Goal: Task Accomplishment & Management: Complete application form

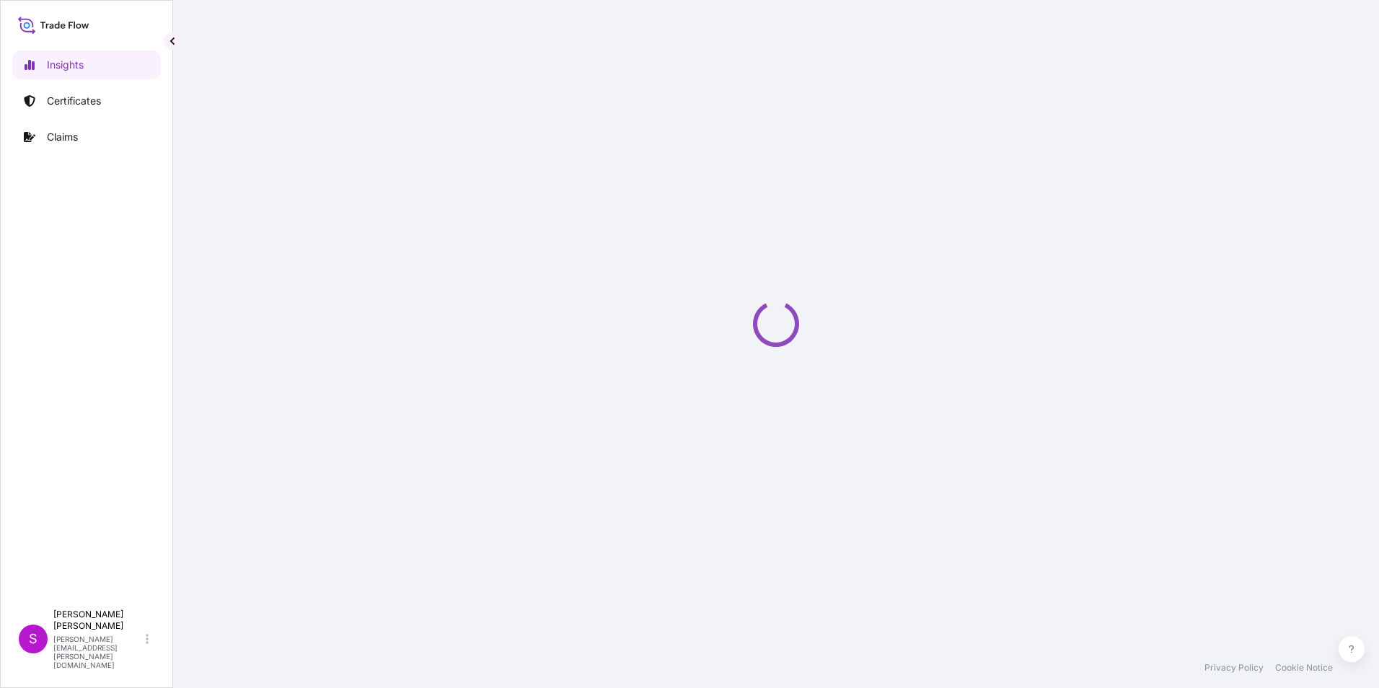
select select "2025"
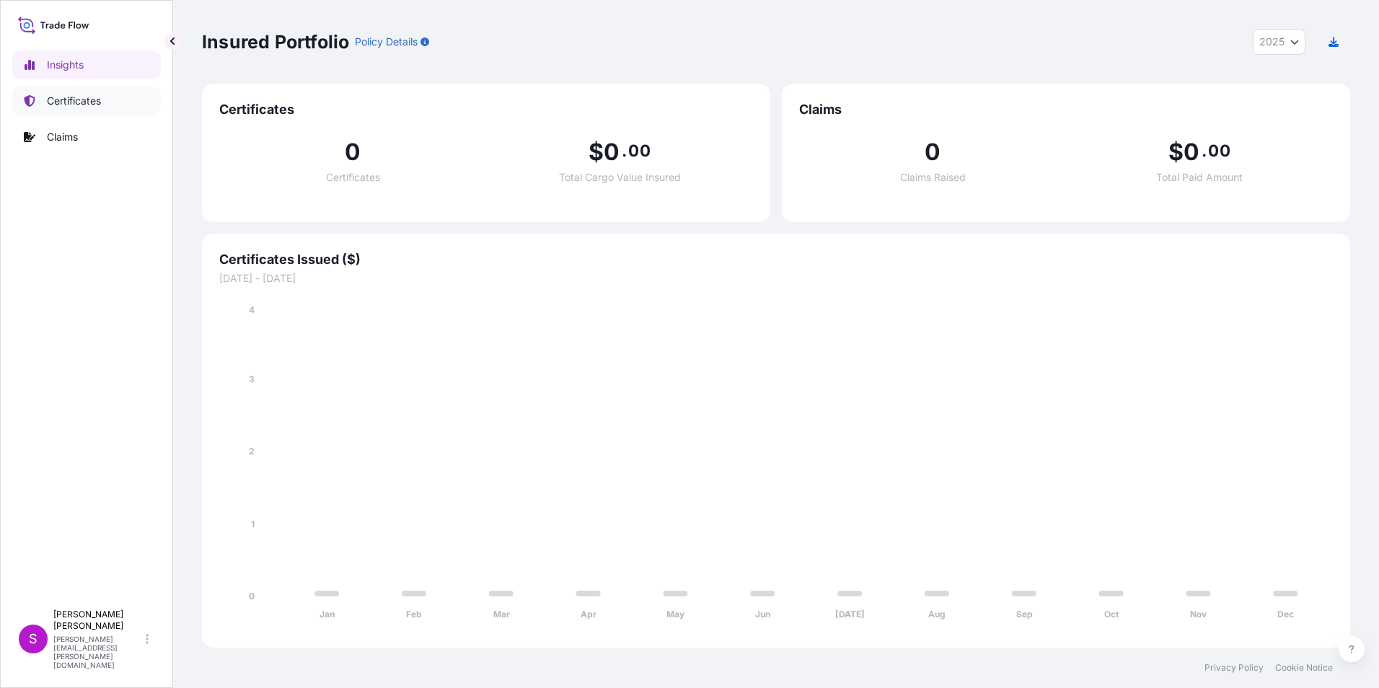
click at [80, 102] on p "Certificates" at bounding box center [74, 101] width 54 height 14
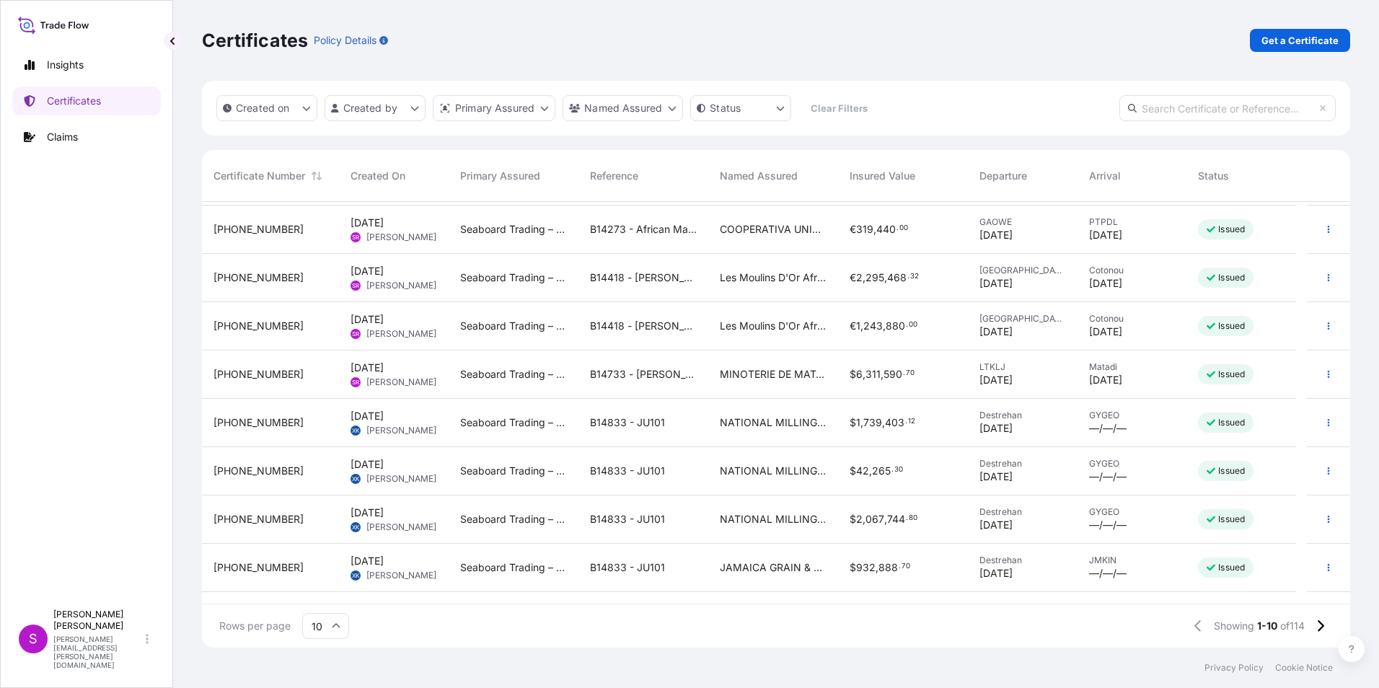
scroll to position [82, 0]
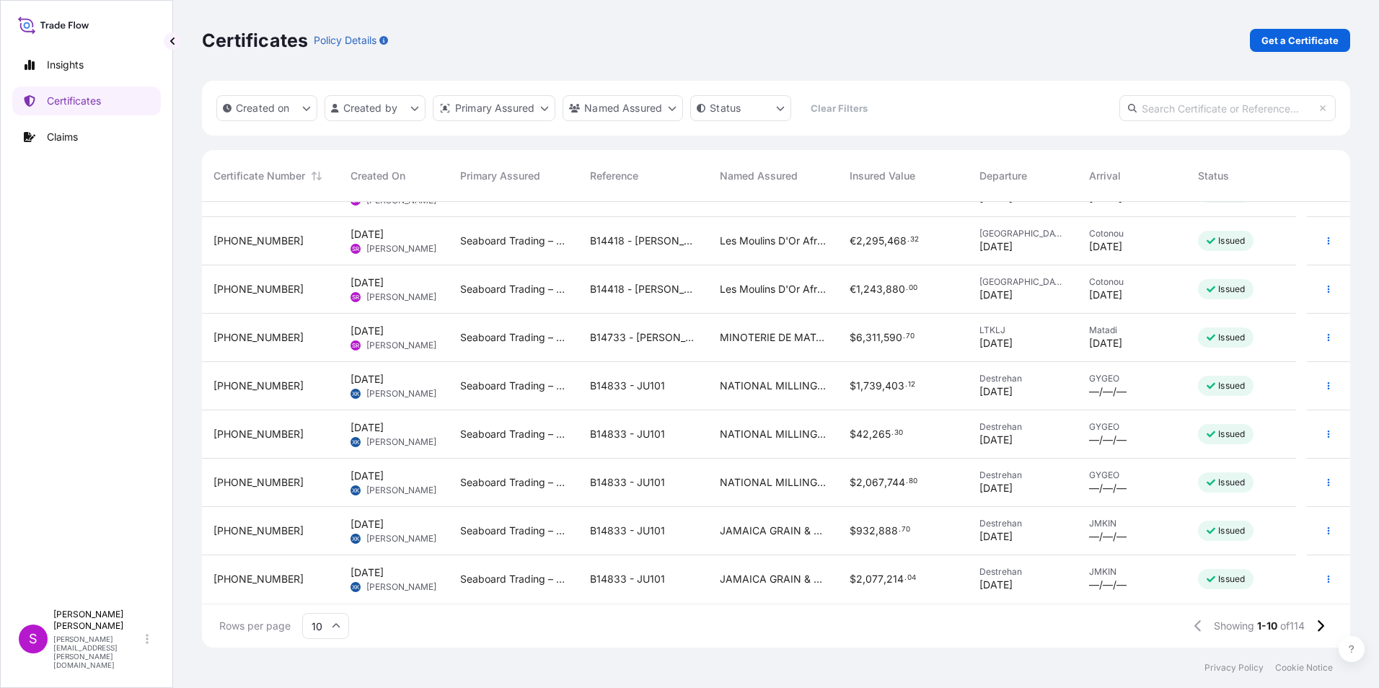
click at [336, 625] on icon at bounding box center [336, 626] width 9 height 9
click at [322, 556] on div "25" at bounding box center [325, 555] width 35 height 27
click at [328, 628] on input "25" at bounding box center [325, 626] width 47 height 26
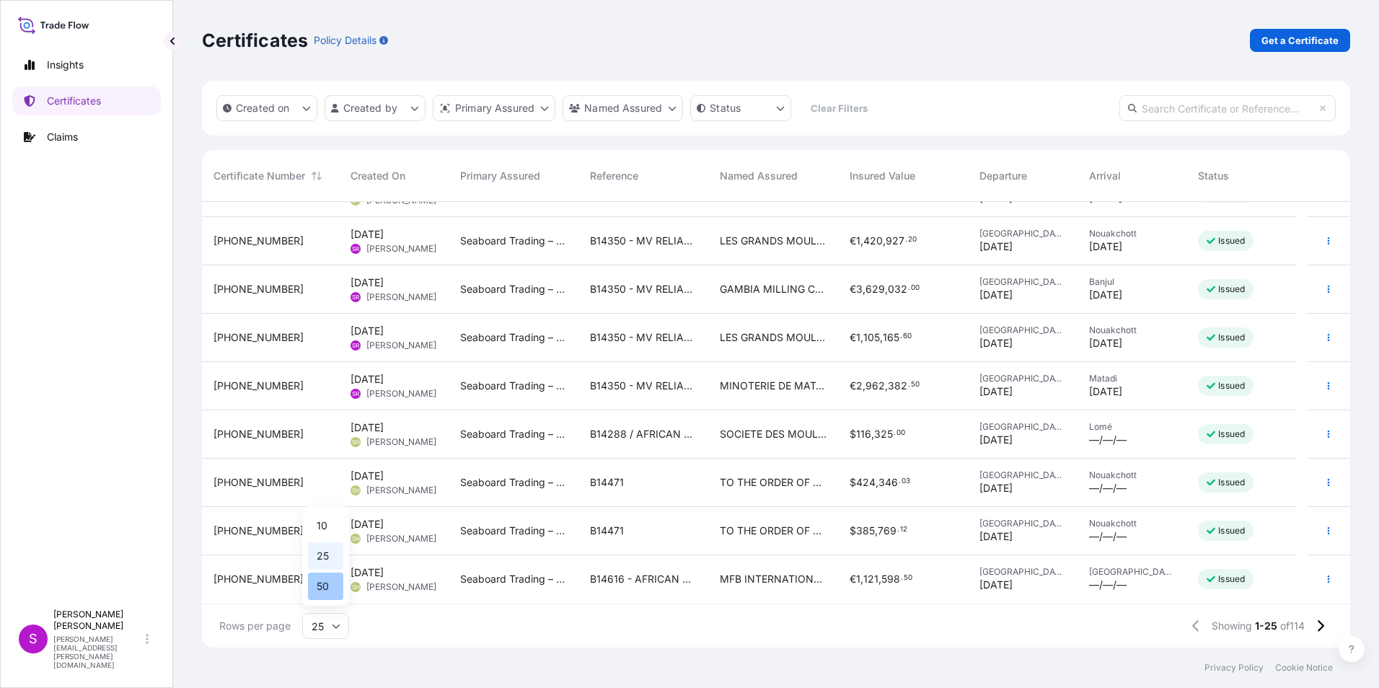
click at [329, 587] on div "50" at bounding box center [325, 586] width 35 height 27
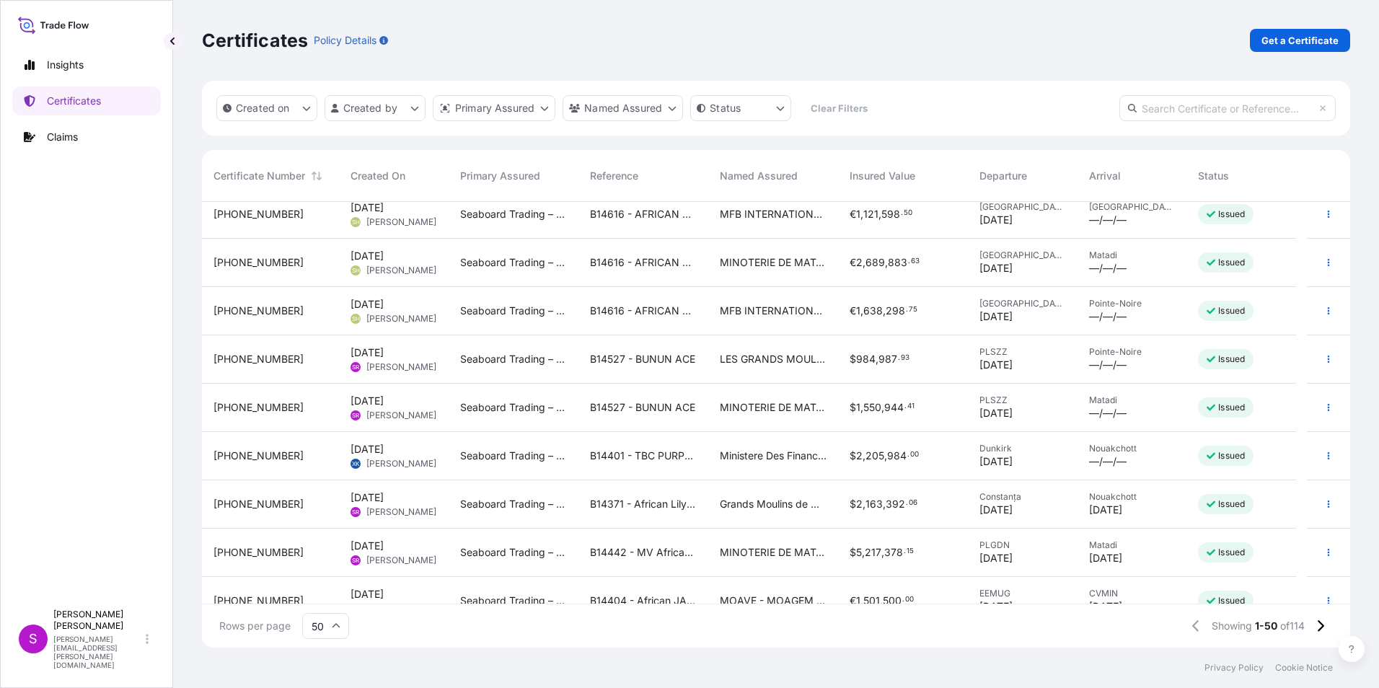
scroll to position [1149, 0]
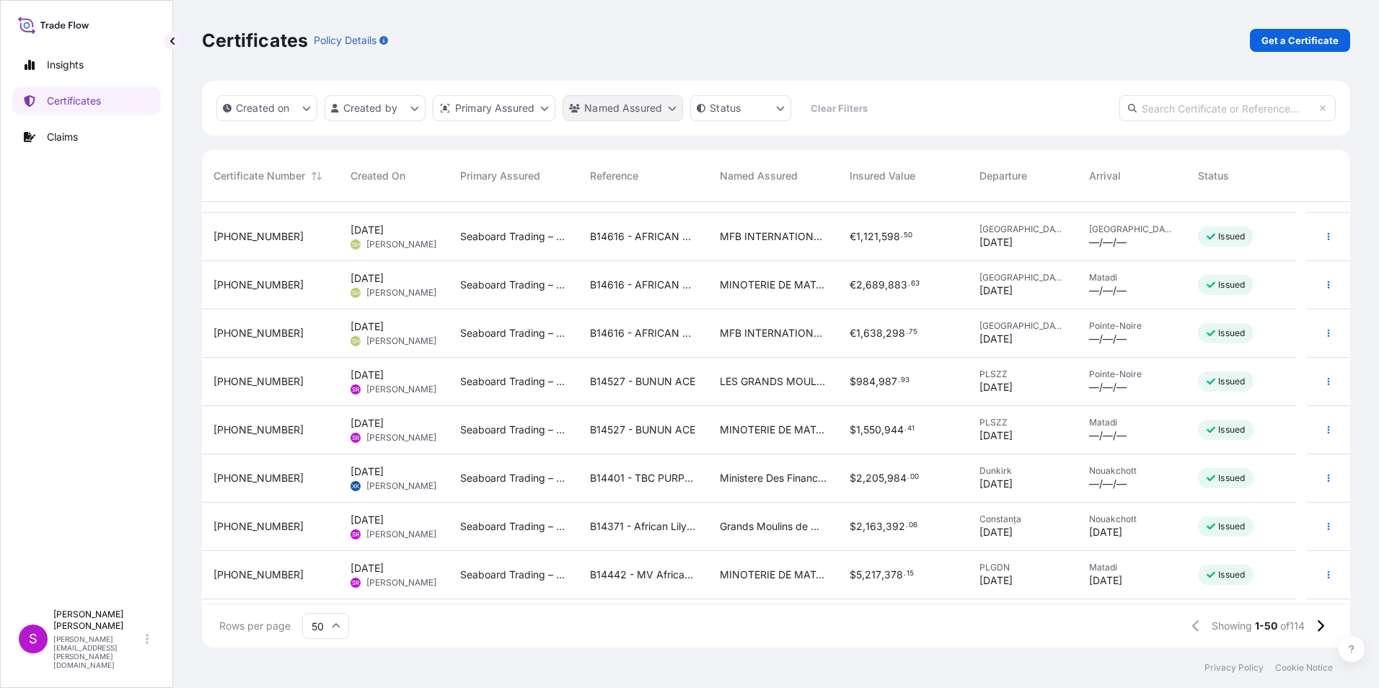
click at [633, 113] on html "Insights Certificates Claims S [PERSON_NAME] [PERSON_NAME][EMAIL_ADDRESS][PERSO…" at bounding box center [689, 344] width 1379 height 688
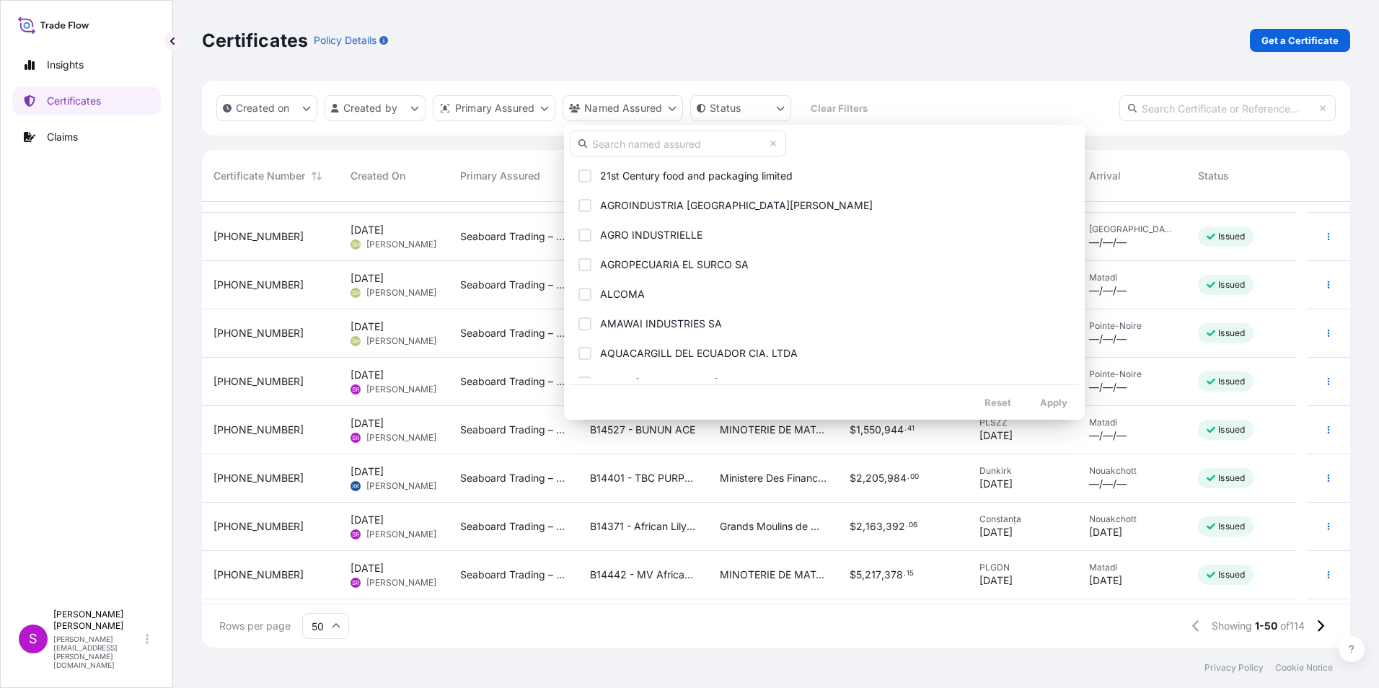
click at [630, 145] on input "text" at bounding box center [678, 144] width 216 height 26
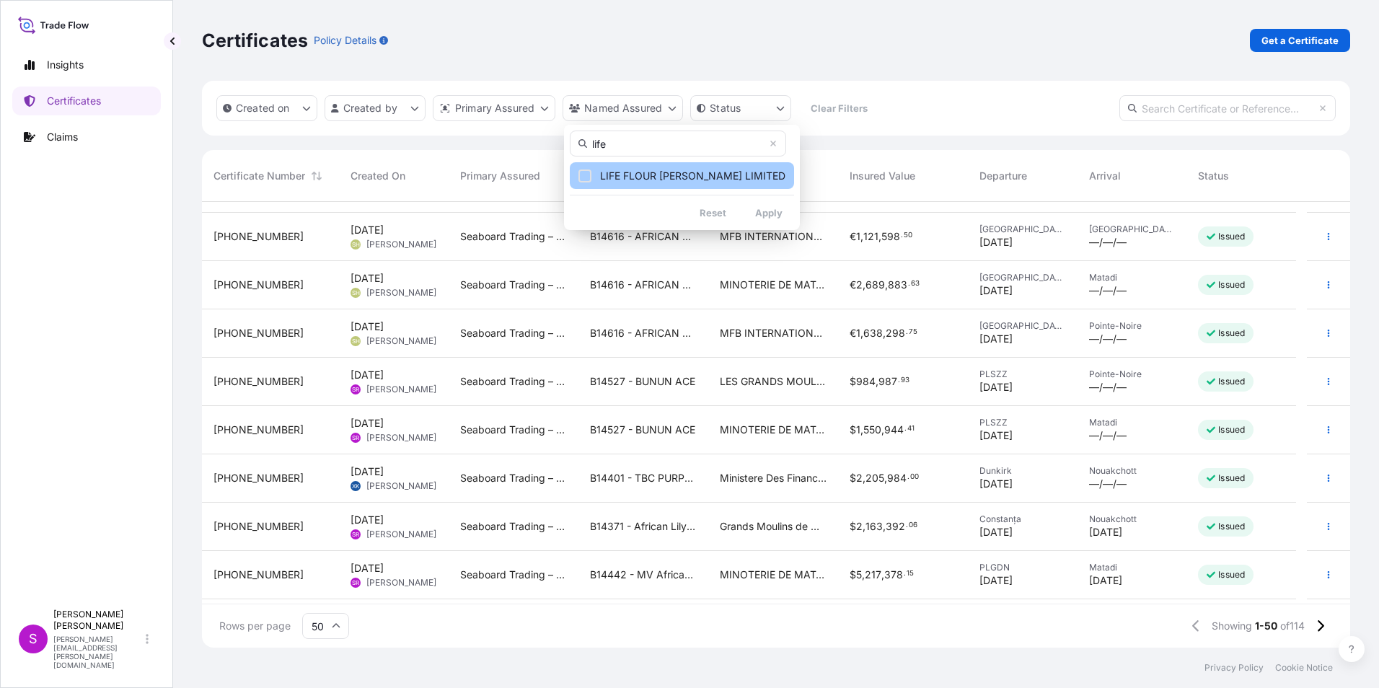
type input "life"
drag, startPoint x: 665, startPoint y: 164, endPoint x: 684, endPoint y: 185, distance: 28.1
click at [666, 164] on button "LIFE FLOUR [PERSON_NAME] LIMITED" at bounding box center [682, 175] width 224 height 27
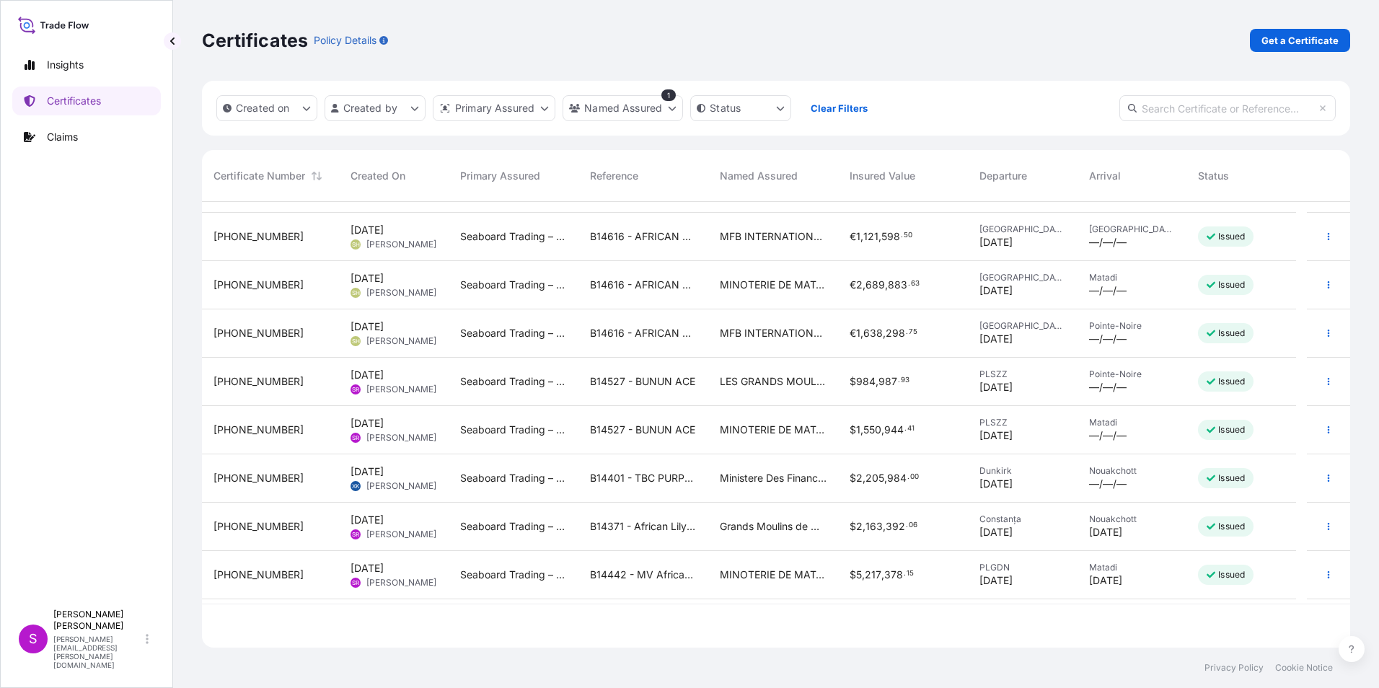
scroll to position [0, 0]
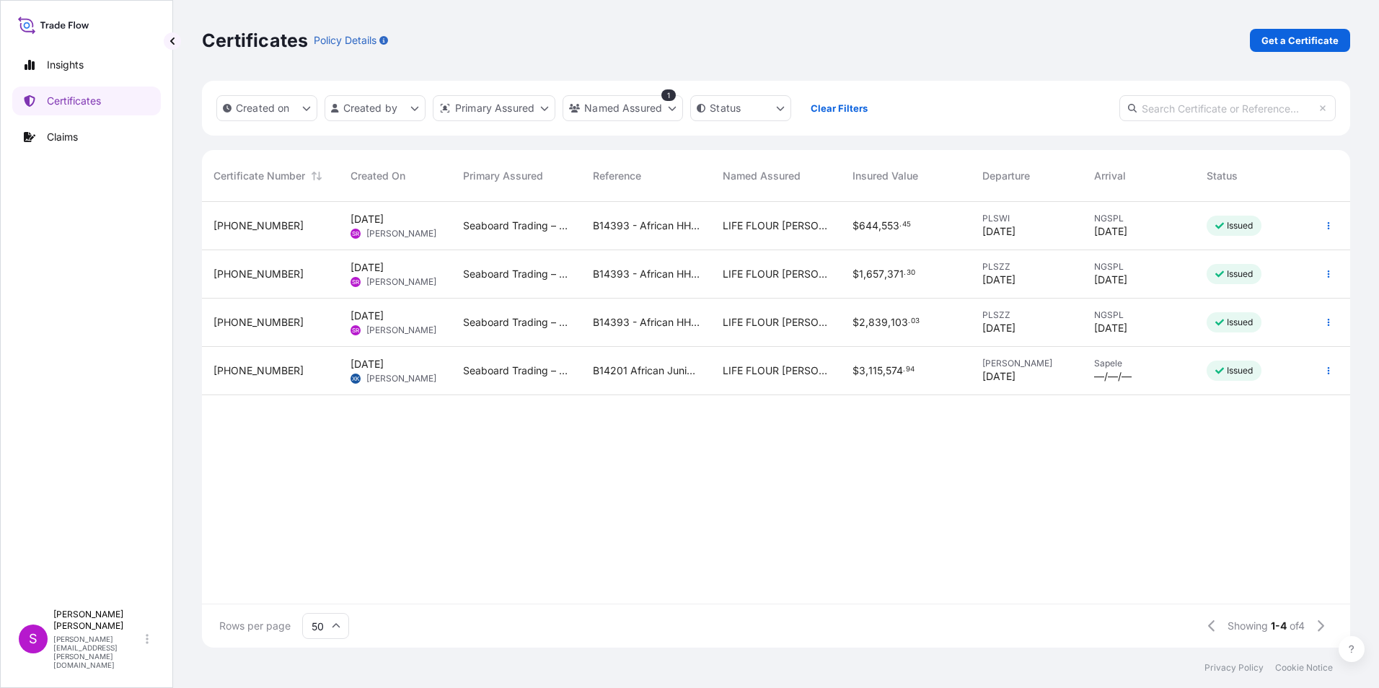
click at [252, 313] on div "[PHONE_NUMBER]" at bounding box center [270, 323] width 137 height 48
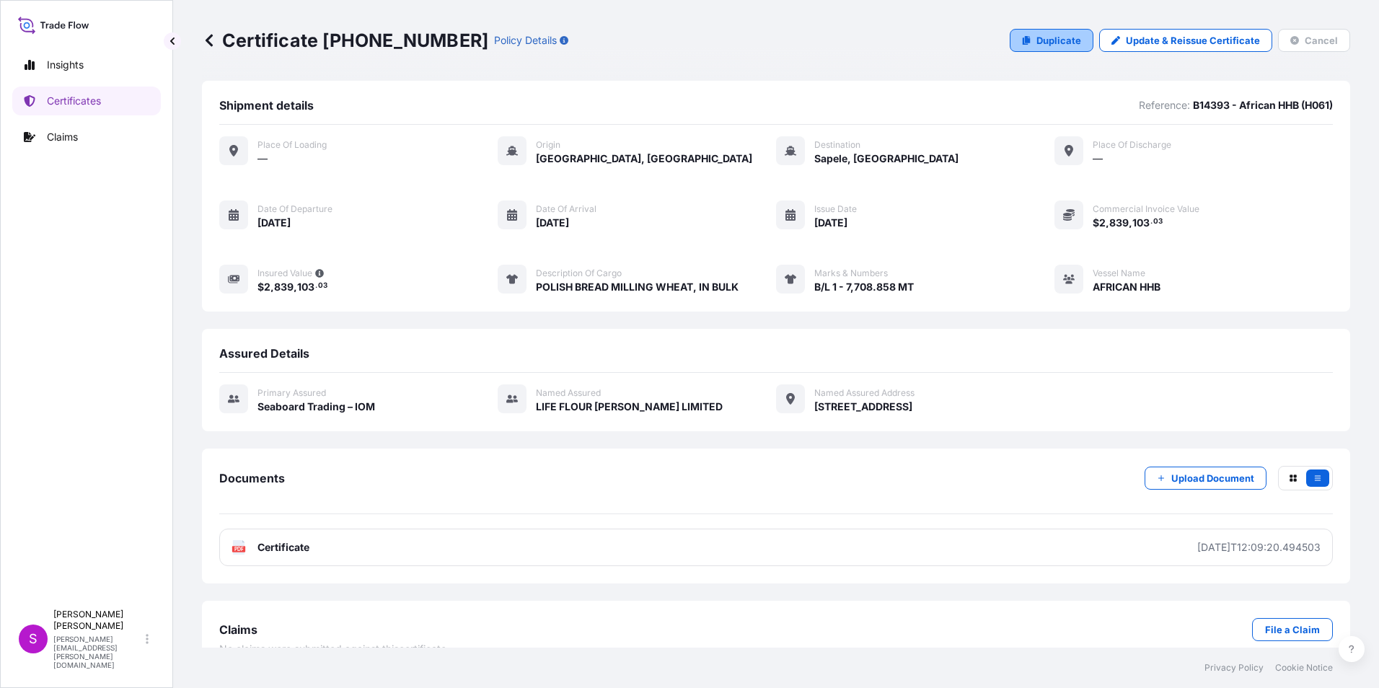
click at [1049, 34] on p "Duplicate" at bounding box center [1059, 40] width 45 height 14
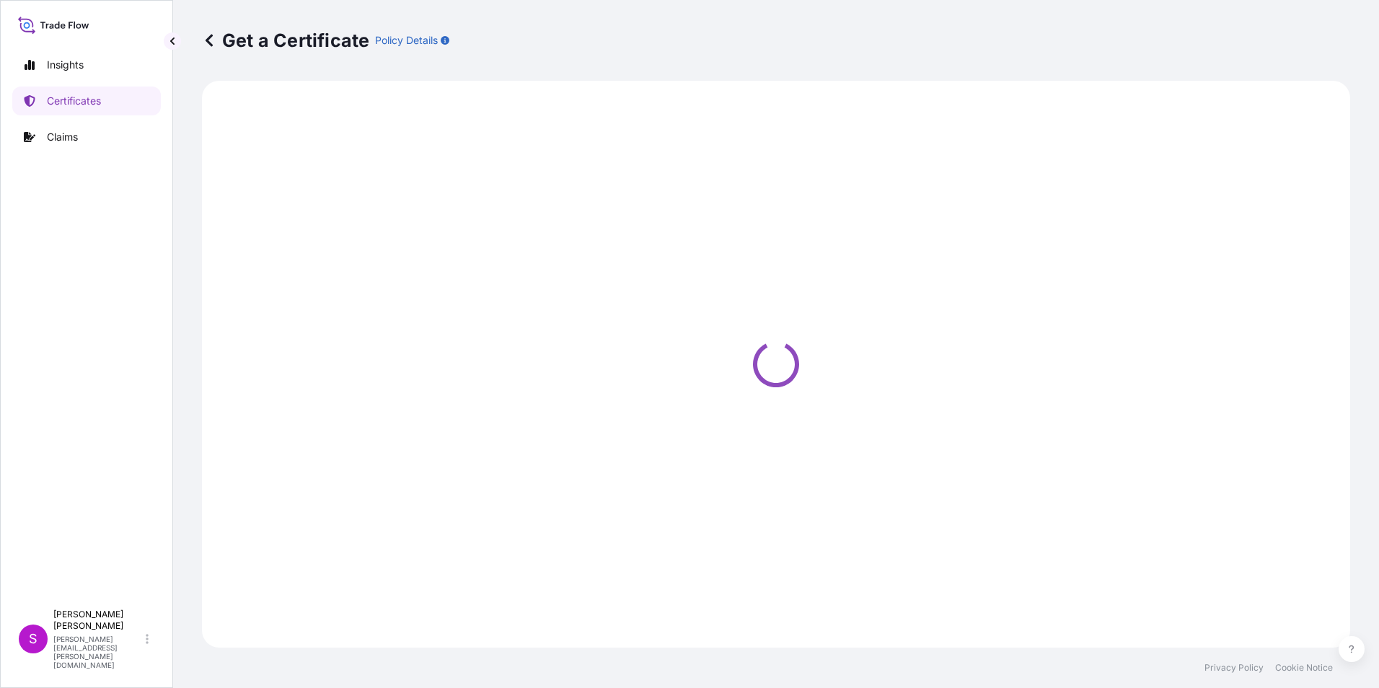
select select "Ocean Vessel"
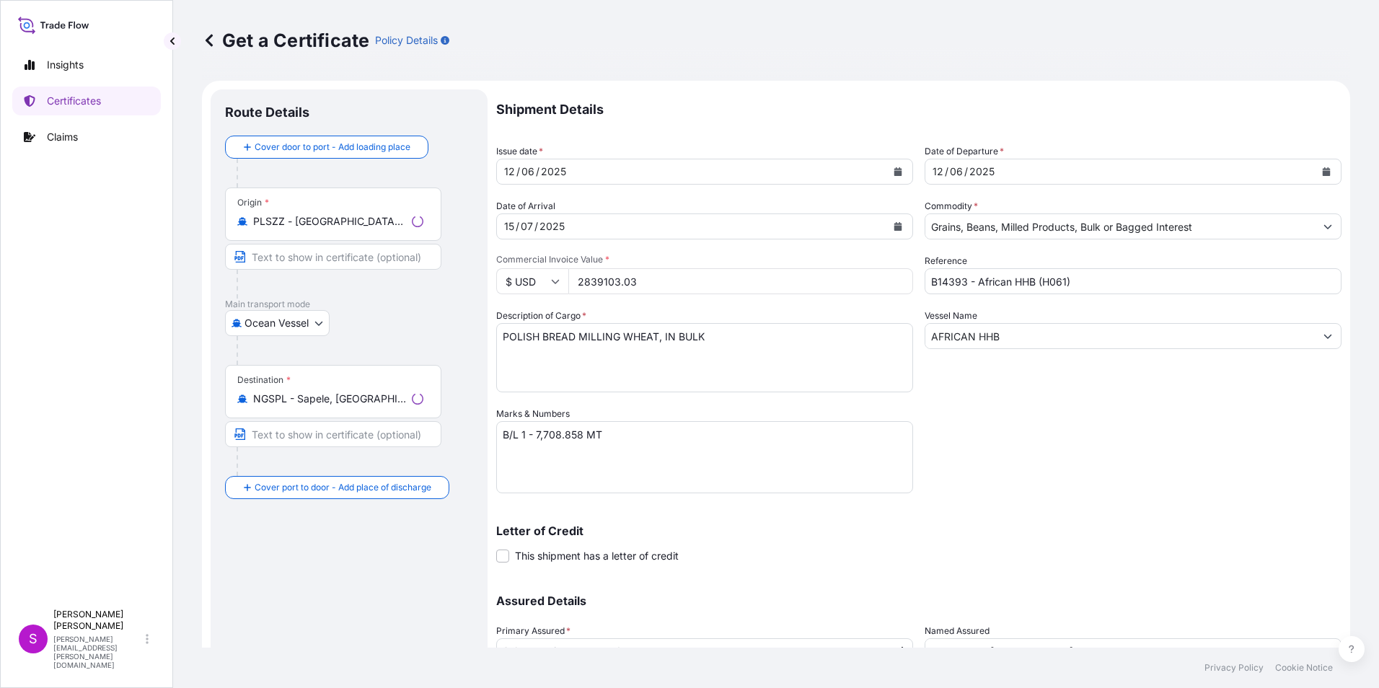
select select "31640"
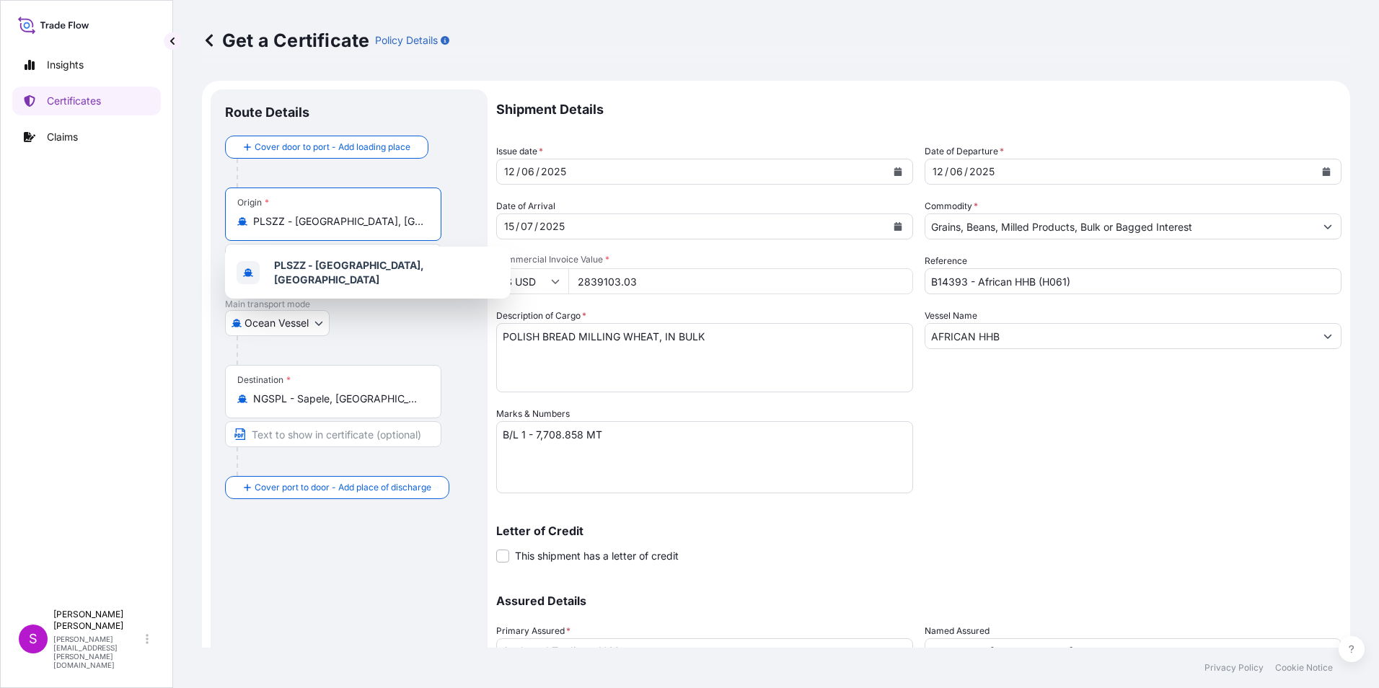
drag, startPoint x: 410, startPoint y: 219, endPoint x: 424, endPoint y: 220, distance: 14.4
click at [416, 220] on input "PLSZZ - [GEOGRAPHIC_DATA], [GEOGRAPHIC_DATA]" at bounding box center [338, 221] width 170 height 14
drag, startPoint x: 390, startPoint y: 221, endPoint x: 149, endPoint y: 217, distance: 241.0
click at [145, 213] on div "Insights Certificates Claims S [PERSON_NAME] [PERSON_NAME][EMAIL_ADDRESS][PERSO…" at bounding box center [689, 344] width 1379 height 688
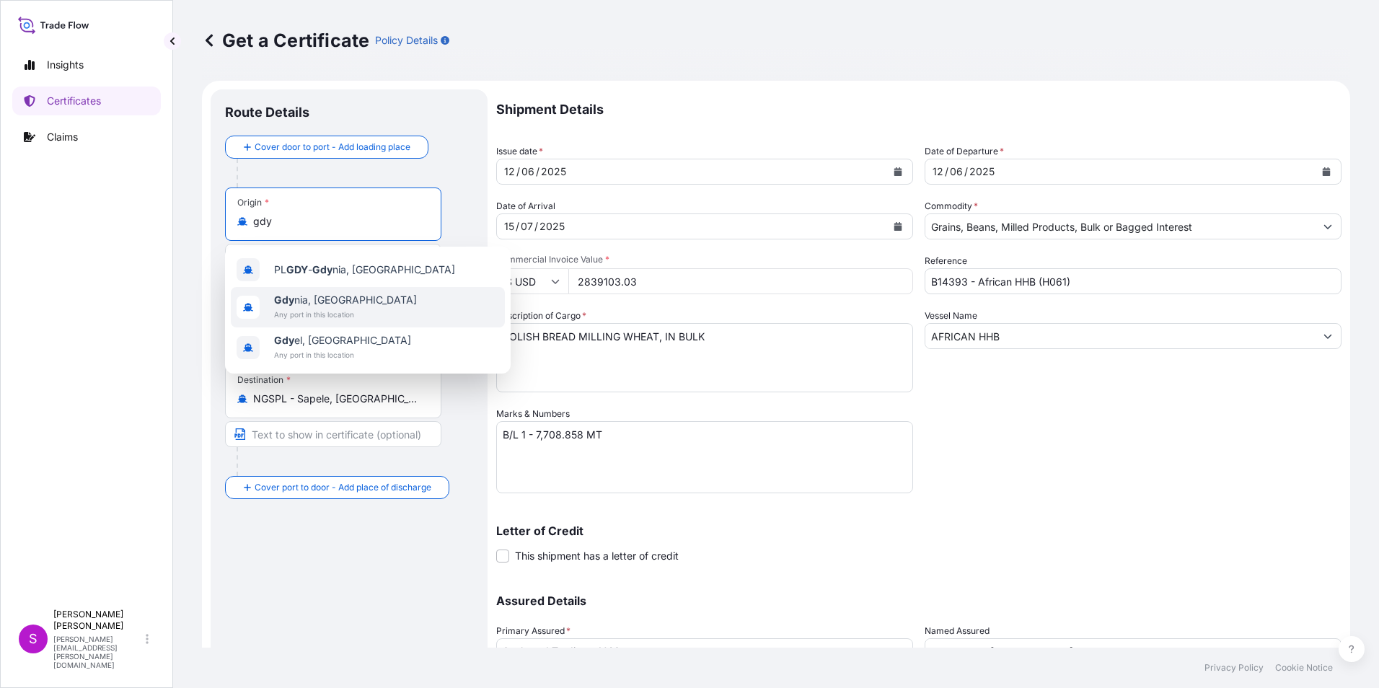
click at [344, 309] on span "Any port in this location" at bounding box center [345, 314] width 143 height 14
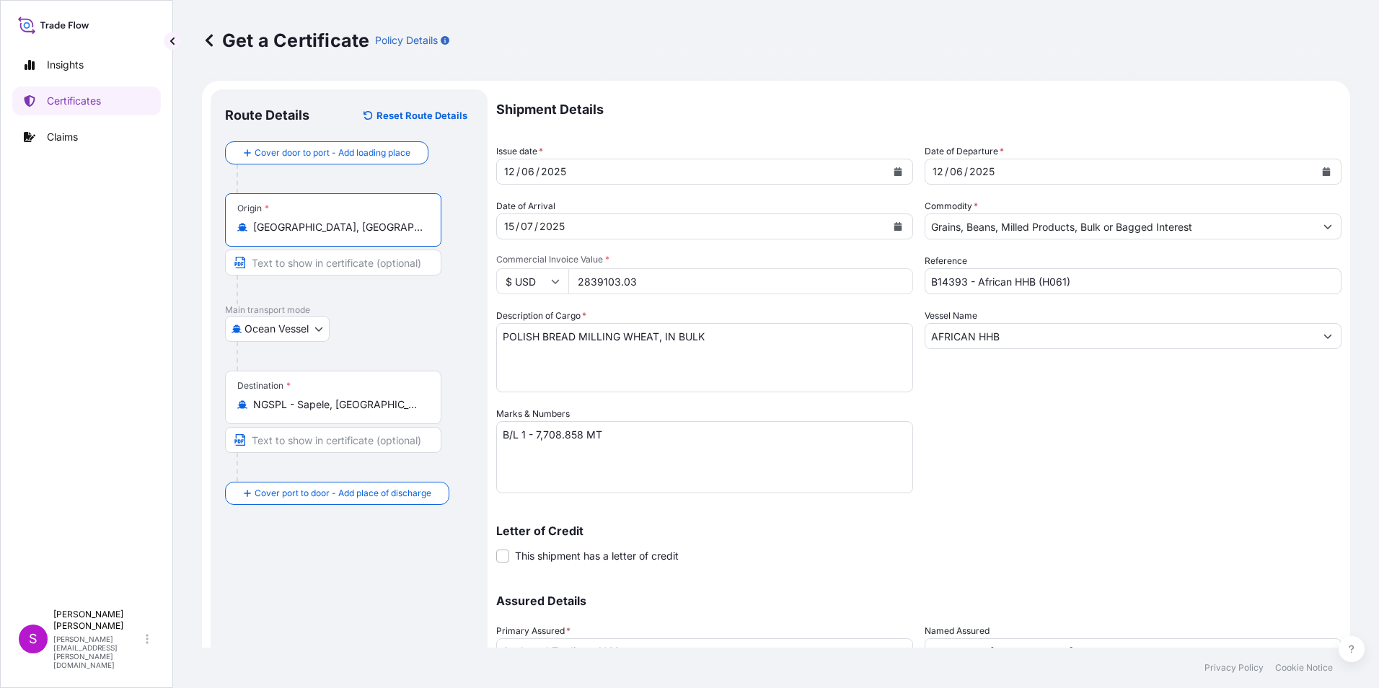
type input "[GEOGRAPHIC_DATA], [GEOGRAPHIC_DATA]"
click at [503, 164] on div "12" at bounding box center [510, 171] width 14 height 17
click at [894, 167] on icon "Calendar" at bounding box center [898, 171] width 9 height 9
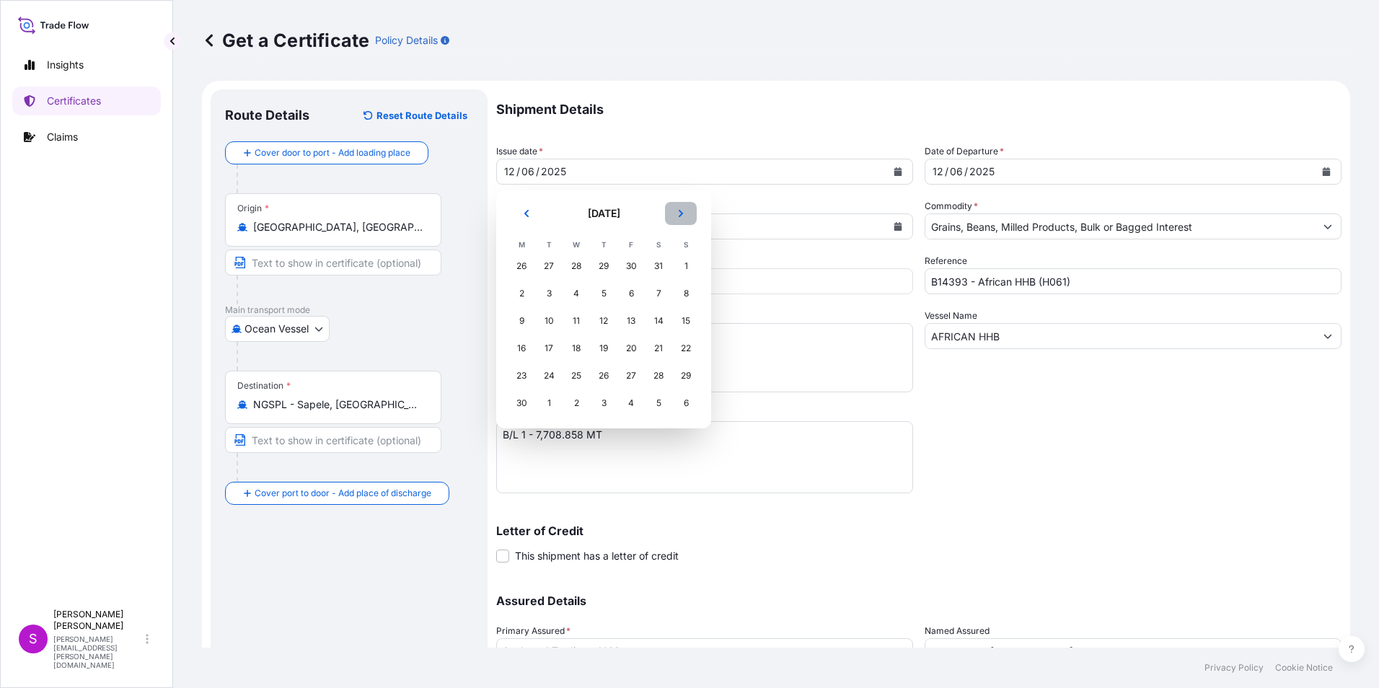
click at [677, 210] on icon "Next" at bounding box center [681, 213] width 9 height 9
click at [515, 262] on div "1" at bounding box center [522, 266] width 26 height 26
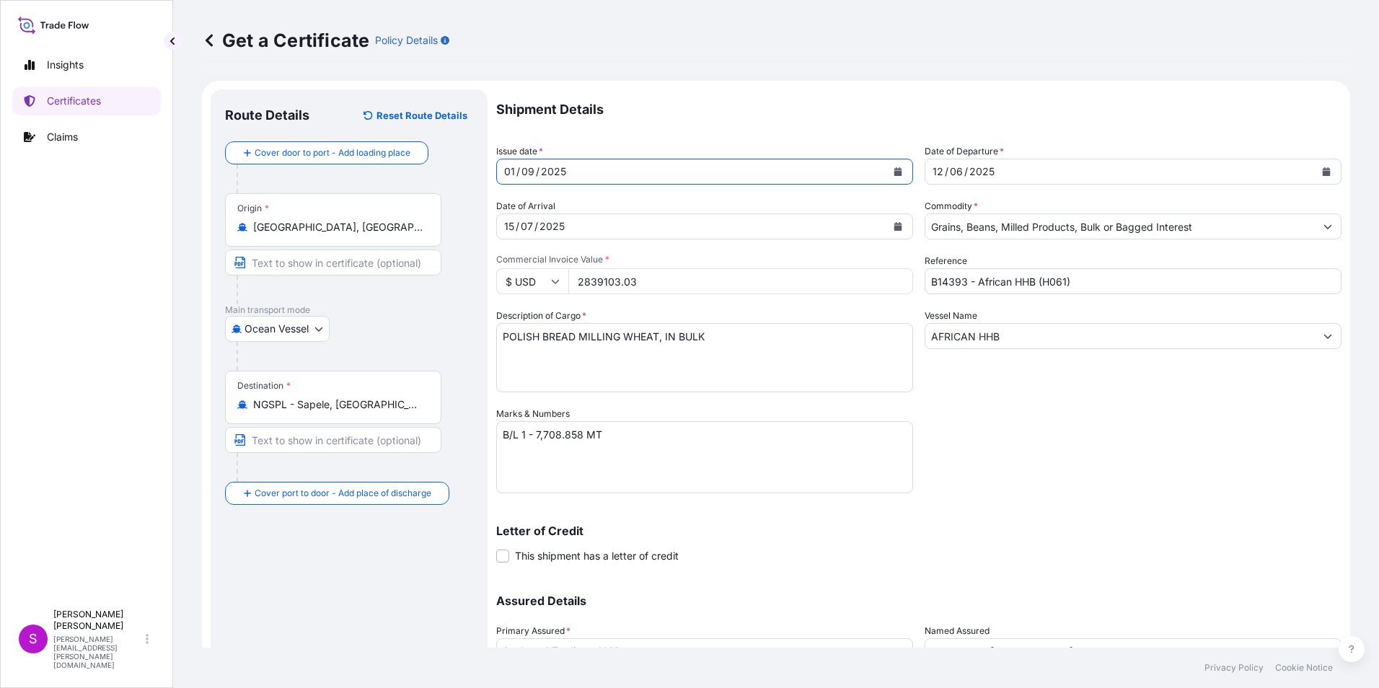
click at [1322, 170] on icon "Calendar" at bounding box center [1326, 171] width 9 height 9
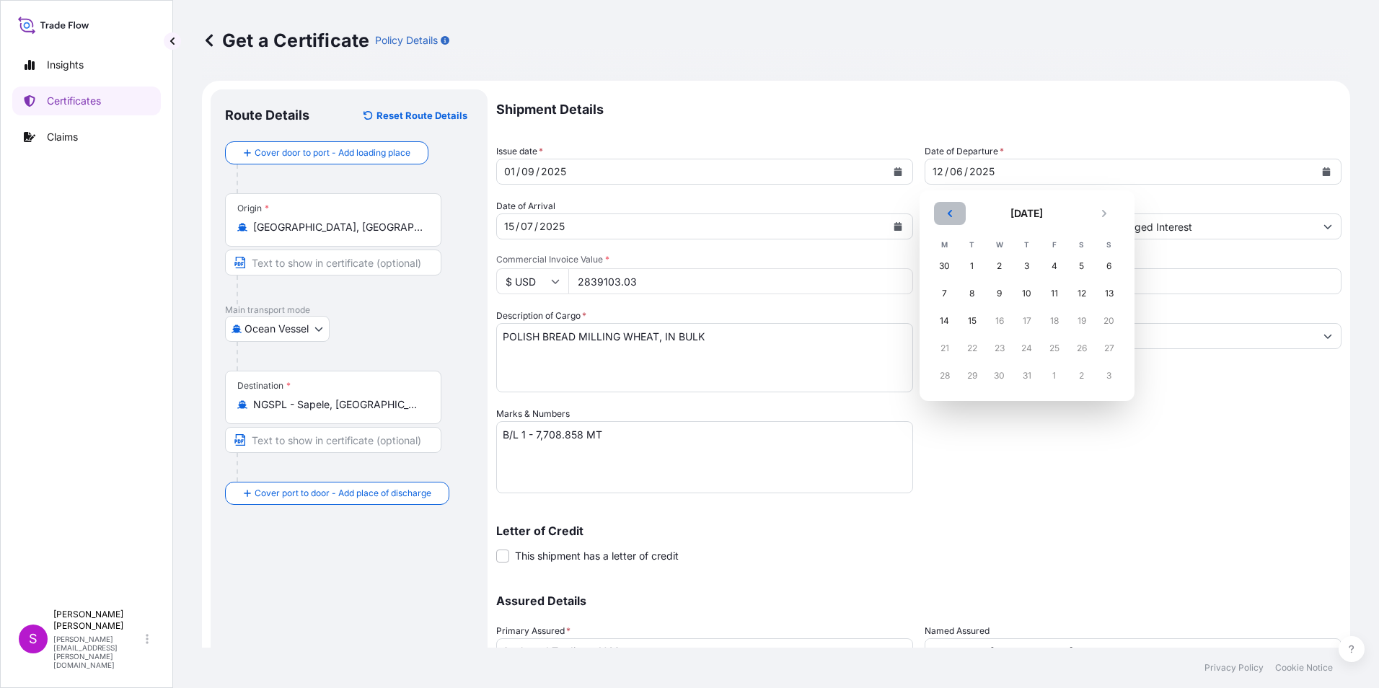
click at [961, 214] on button "Previous" at bounding box center [950, 213] width 32 height 23
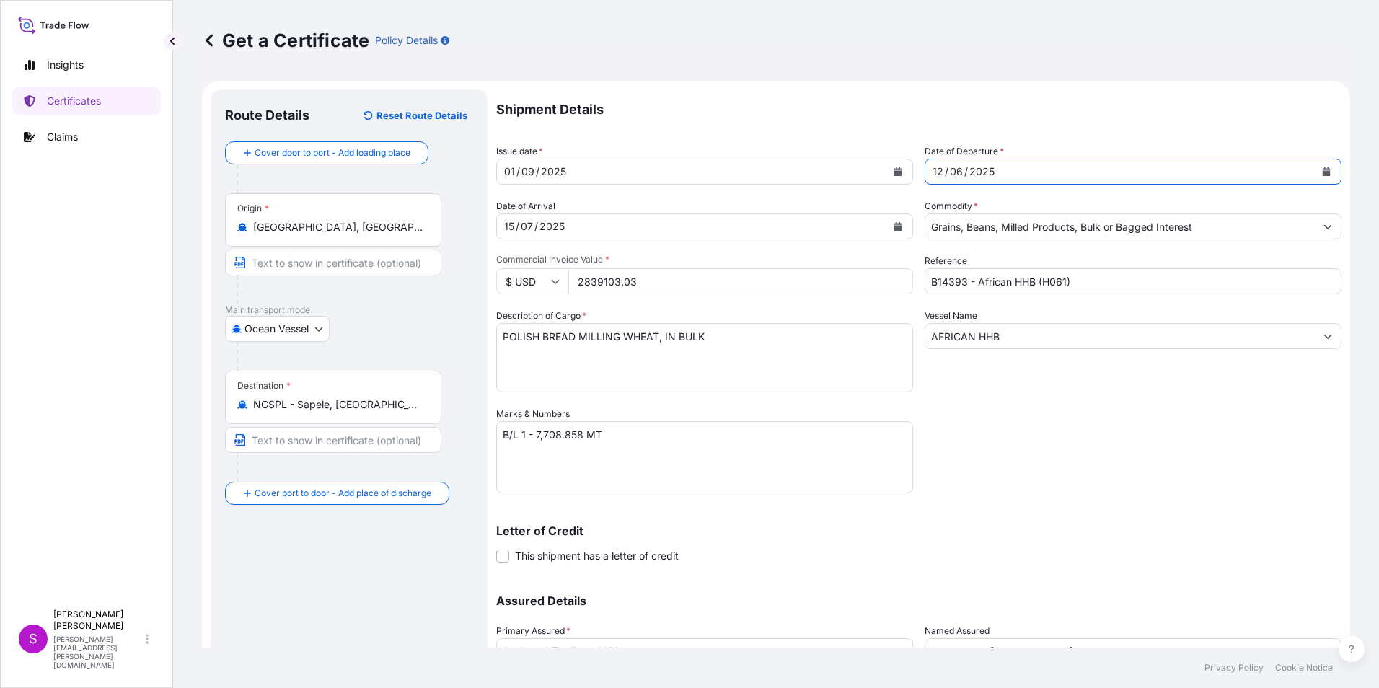
click at [528, 230] on div "07" at bounding box center [526, 226] width 15 height 17
click at [453, 229] on form "Route Details Reset Route Details Cover door to port - Add loading place Place …" at bounding box center [776, 426] width 1148 height 690
click at [894, 224] on icon "Calendar" at bounding box center [898, 226] width 8 height 9
click at [894, 222] on icon "Calendar" at bounding box center [898, 226] width 9 height 9
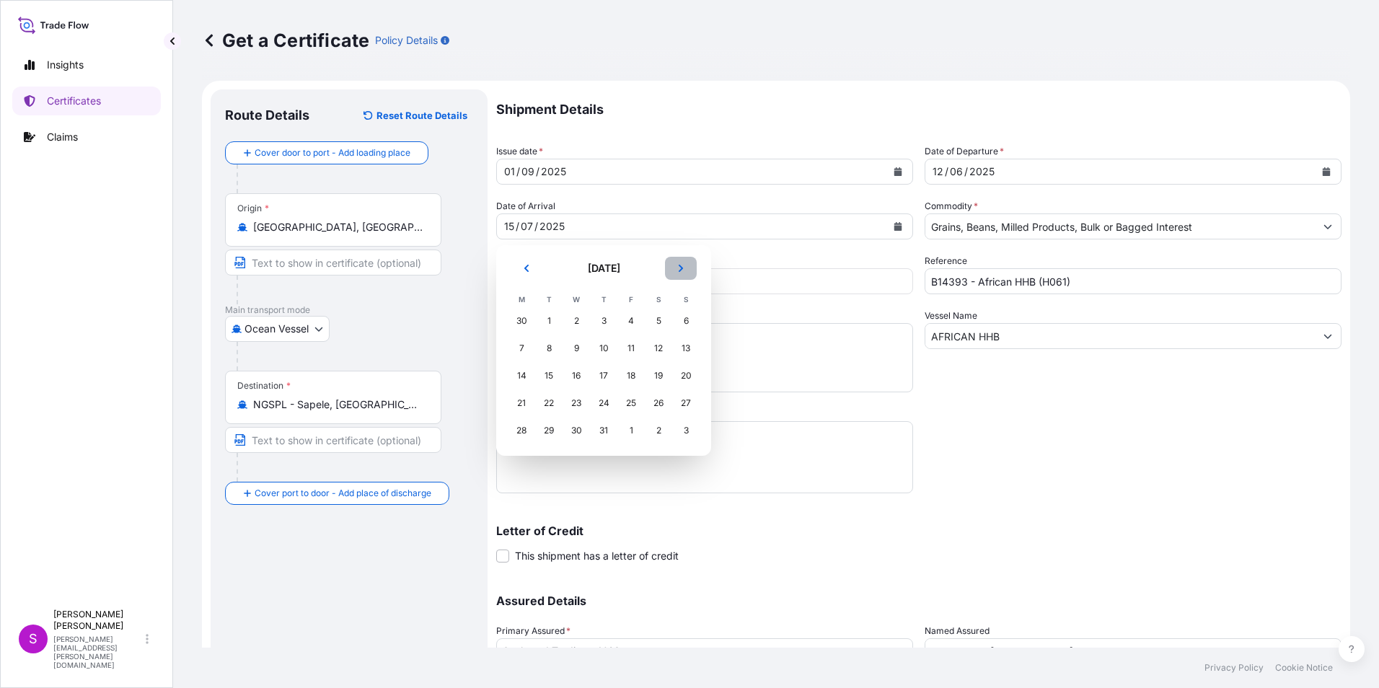
click at [678, 262] on button "Next" at bounding box center [681, 268] width 32 height 23
click at [684, 266] on icon "Next" at bounding box center [681, 268] width 9 height 9
click at [519, 426] on div "29" at bounding box center [522, 431] width 26 height 26
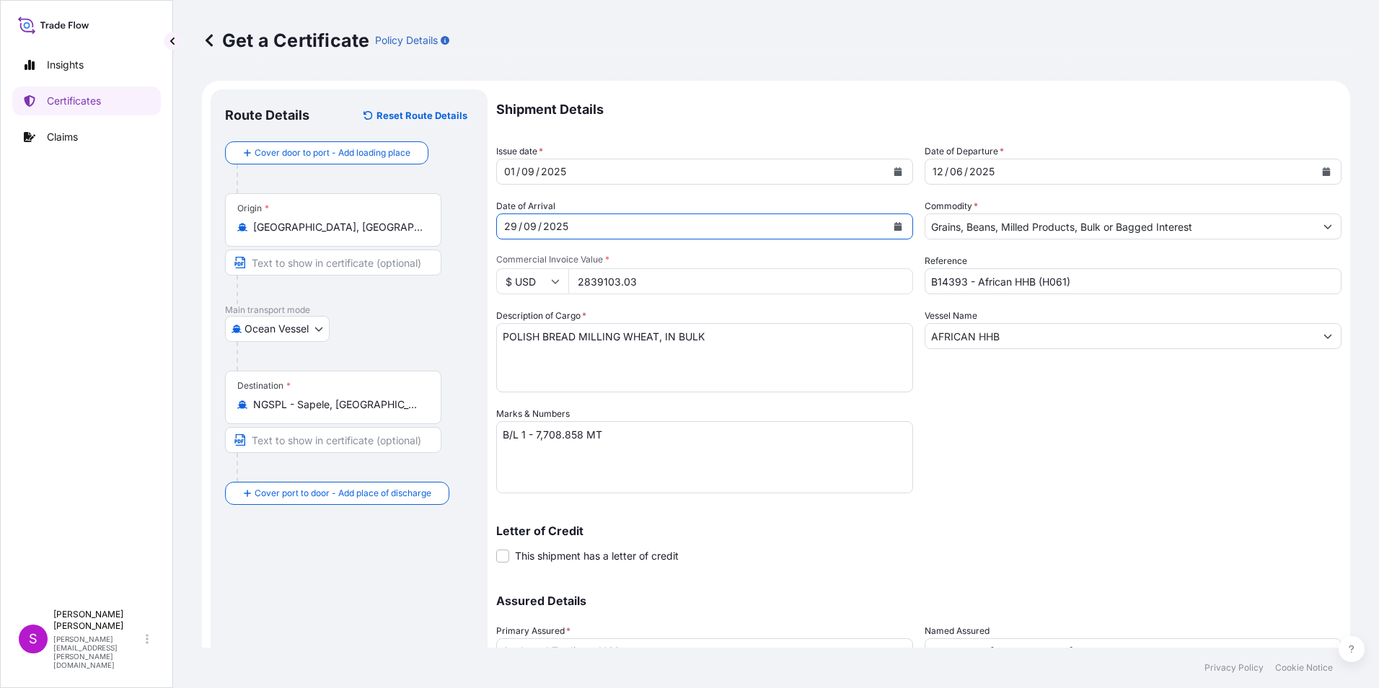
click at [1322, 168] on icon "Calendar" at bounding box center [1326, 171] width 9 height 9
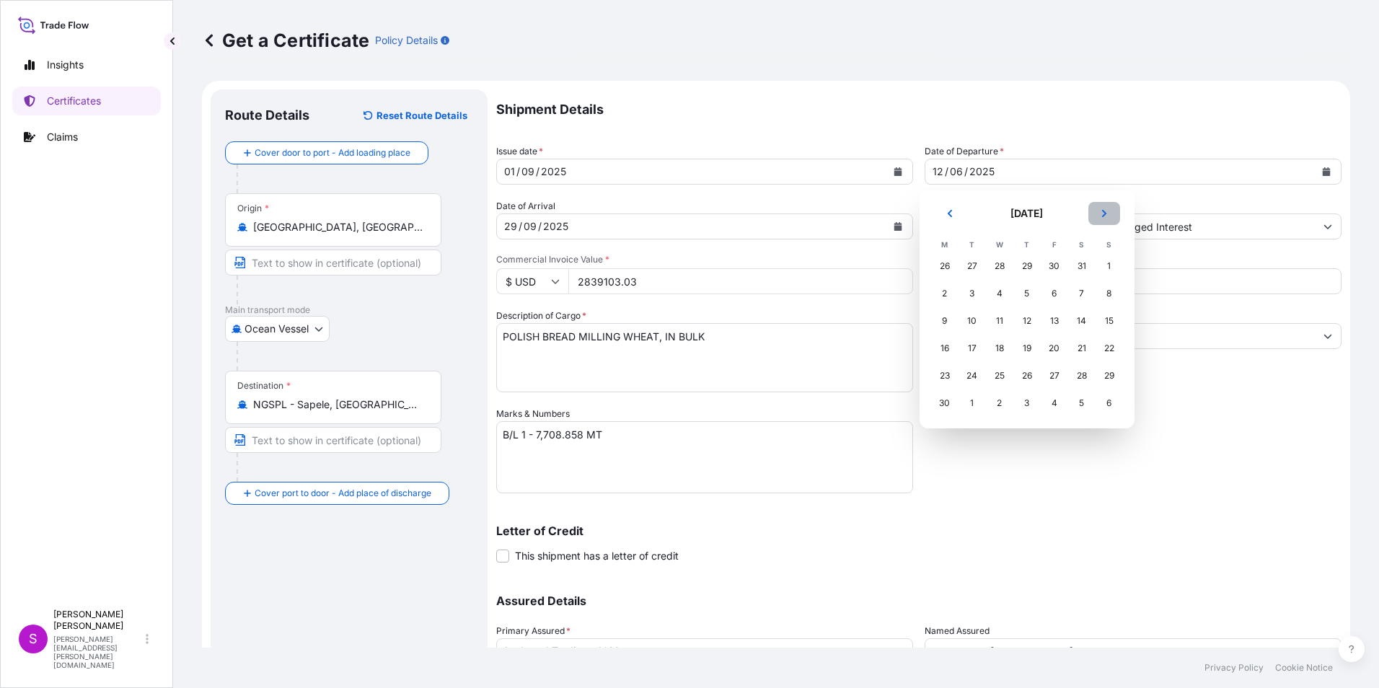
click at [1104, 211] on icon "Next" at bounding box center [1103, 213] width 4 height 7
click at [942, 265] on div "1" at bounding box center [945, 266] width 26 height 26
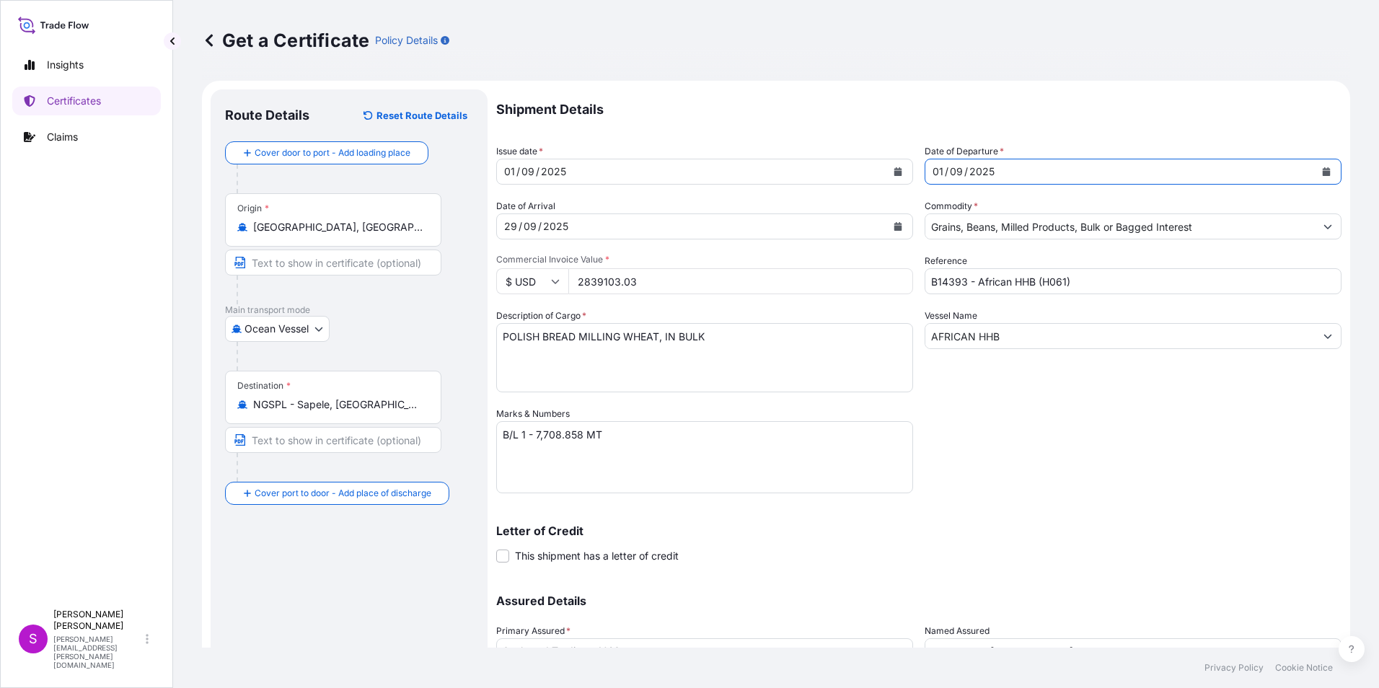
click at [925, 280] on input "B14393 - African HHB (H061)" at bounding box center [1133, 281] width 417 height 26
click at [1008, 283] on input "B14769 - African HHB (H061)" at bounding box center [1133, 281] width 417 height 26
type input "B14769 - African Lily (L068)"
click at [1037, 330] on input "AFRICAN HHB" at bounding box center [1120, 336] width 390 height 26
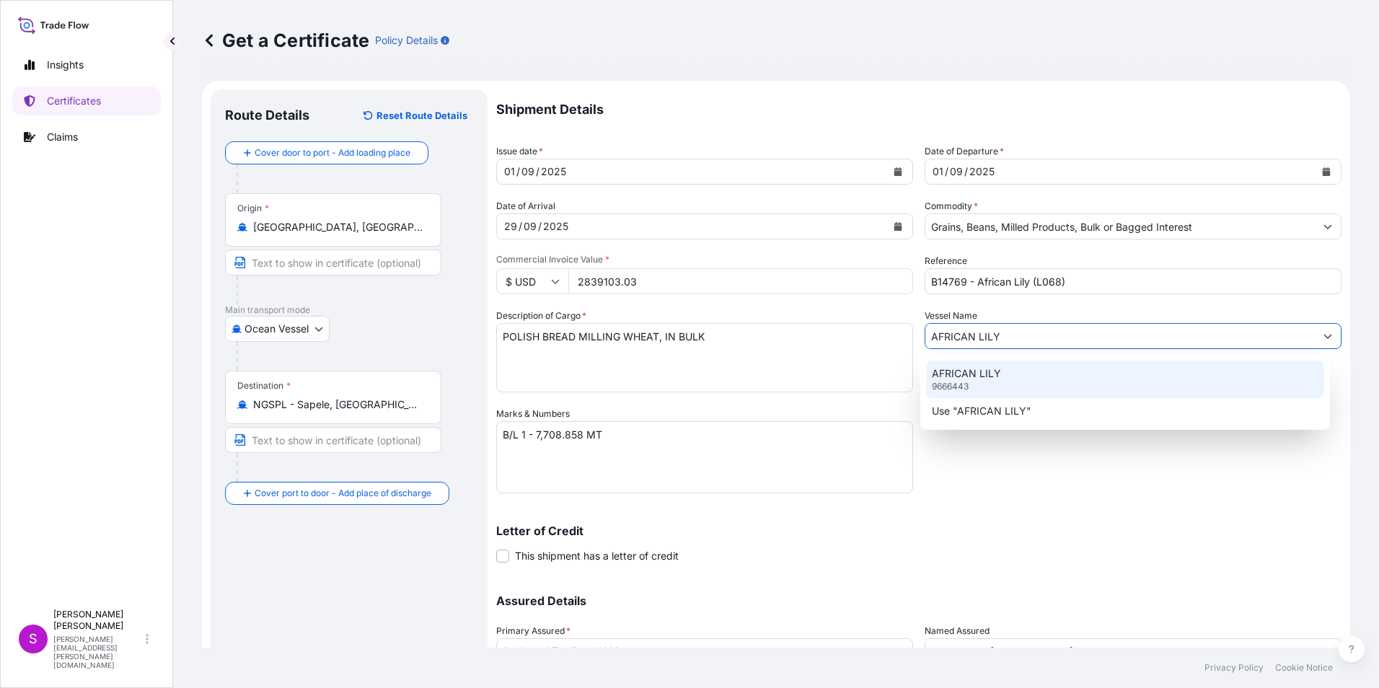
type input "AFRICAN LILY"
click at [607, 364] on textarea "POLISH BREAD MILLING WHEAT, IN BULK" at bounding box center [704, 357] width 417 height 69
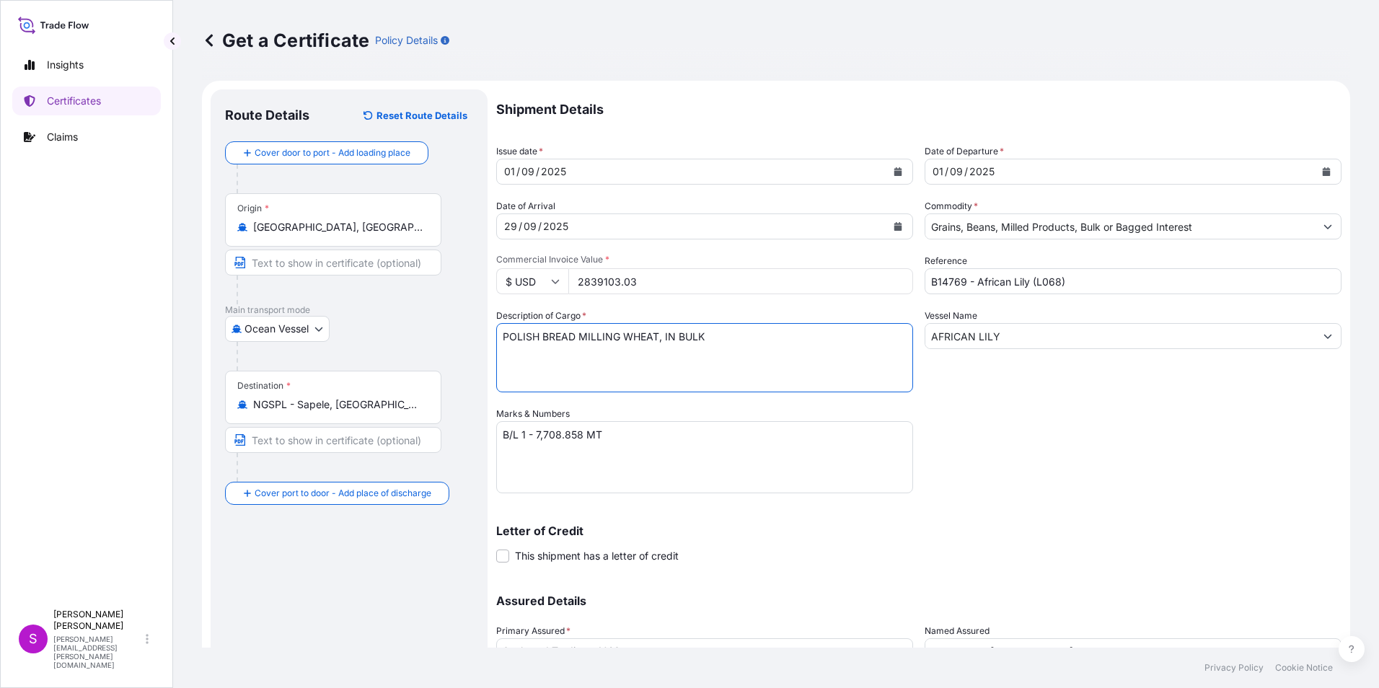
click at [500, 338] on textarea "POLISH BREAD MILLING WHEAT, IN BULK" at bounding box center [704, 357] width 417 height 69
type textarea "LITHUANIAN BREAD MILLING WHEAT, IN BULK"
click at [537, 434] on textarea "B/L 1 - 7,708.858 MT" at bounding box center [704, 457] width 417 height 72
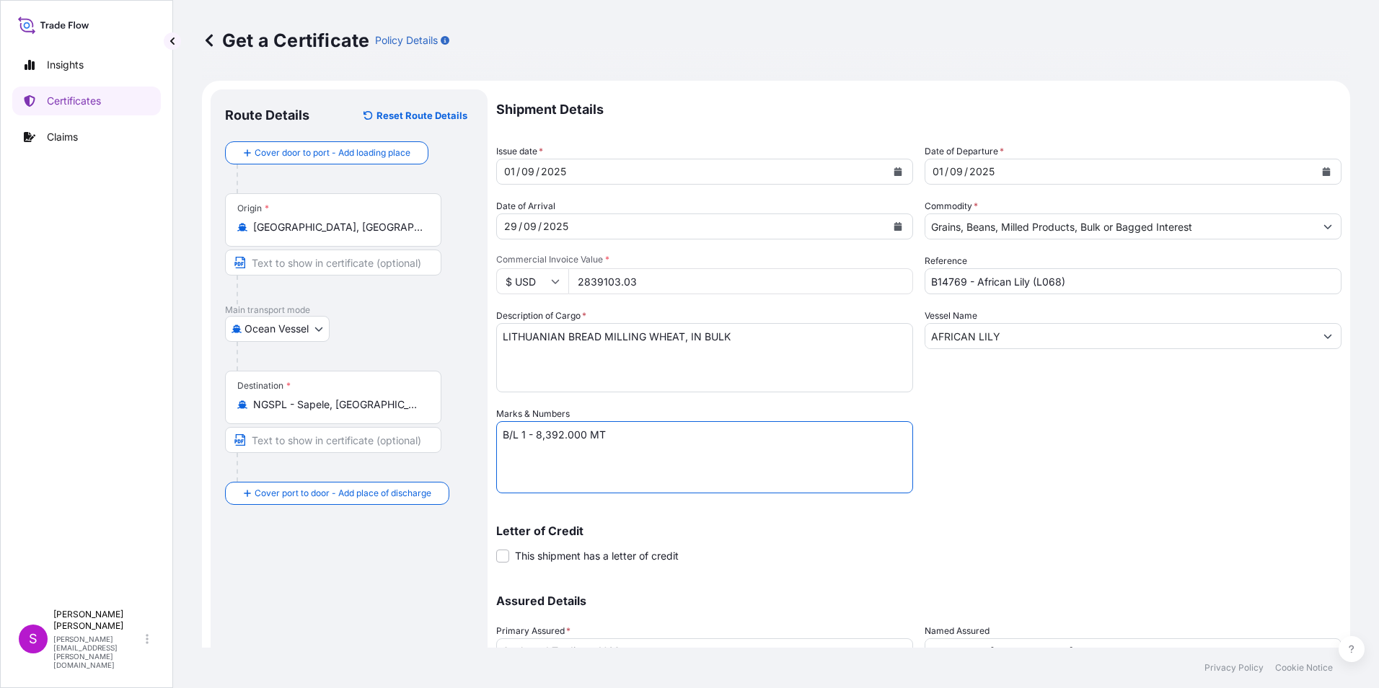
type textarea "B/L 1 - 8,392.000 MT"
click at [591, 281] on input "2839103.03" at bounding box center [740, 281] width 345 height 26
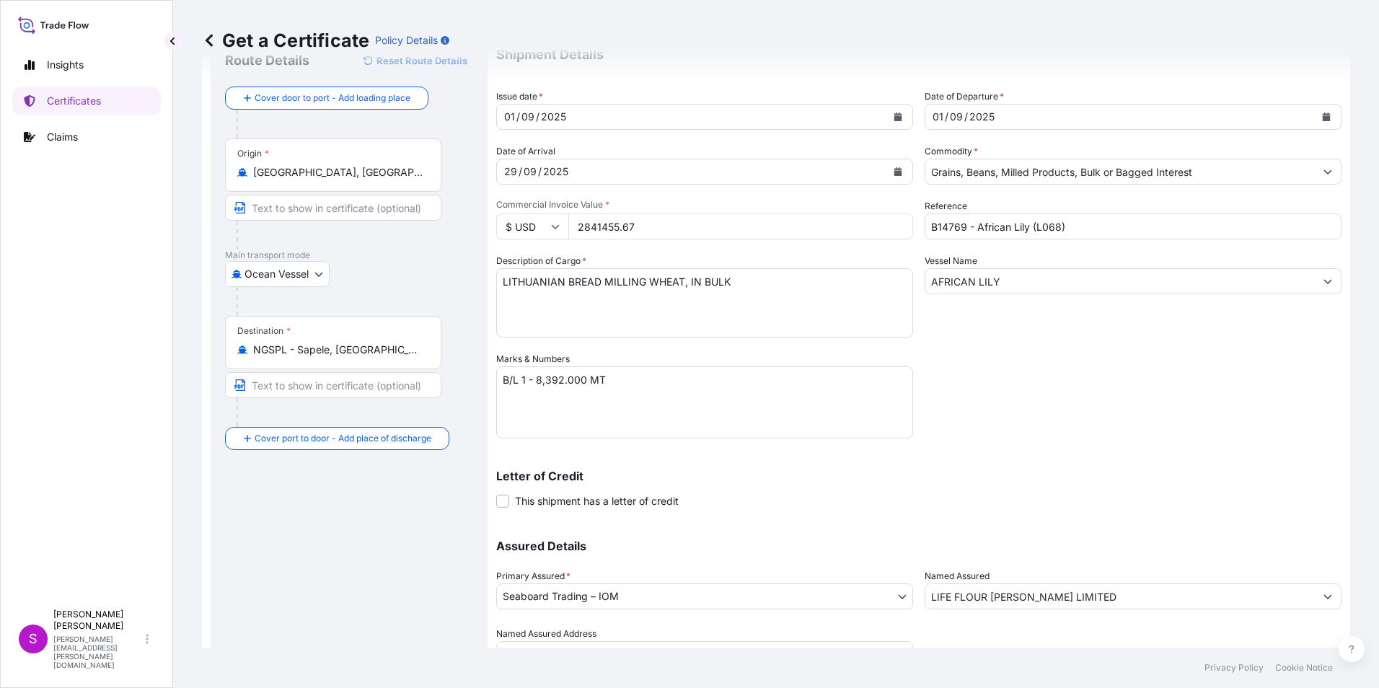
scroll to position [123, 0]
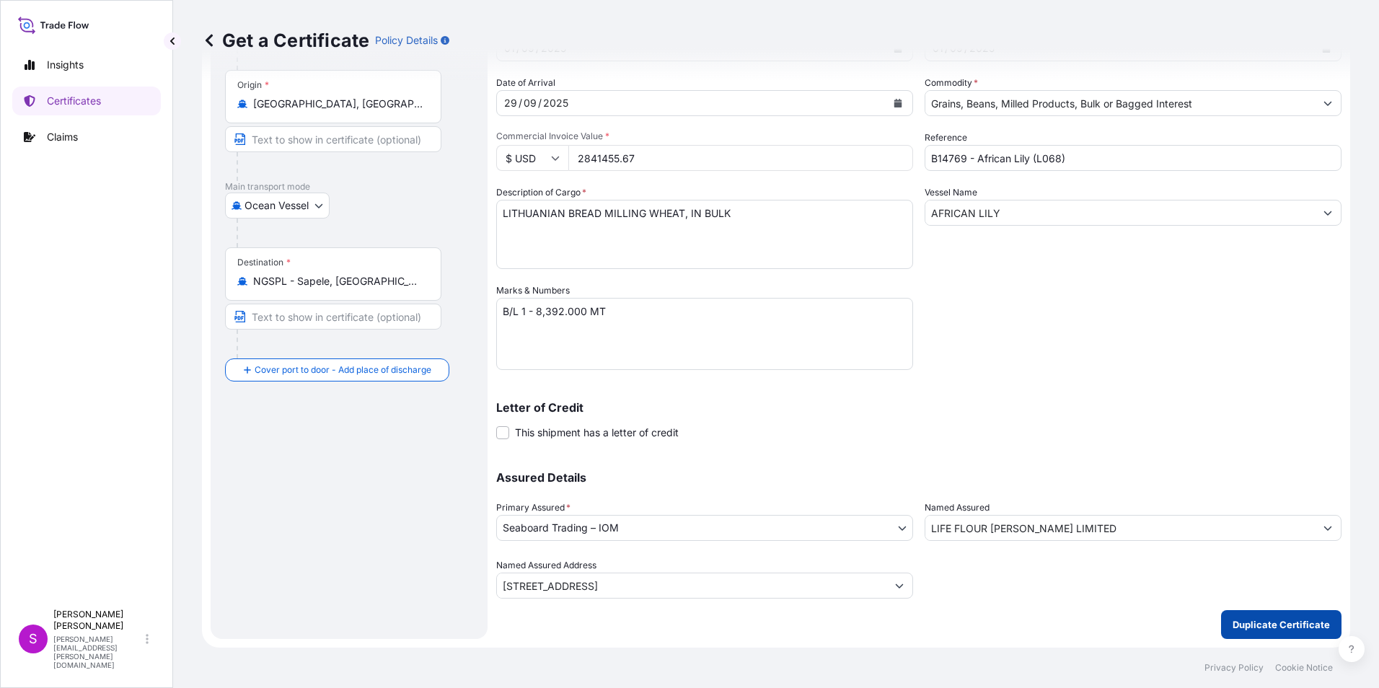
type input "2841455.67"
click at [1259, 623] on p "Duplicate Certificate" at bounding box center [1281, 624] width 97 height 14
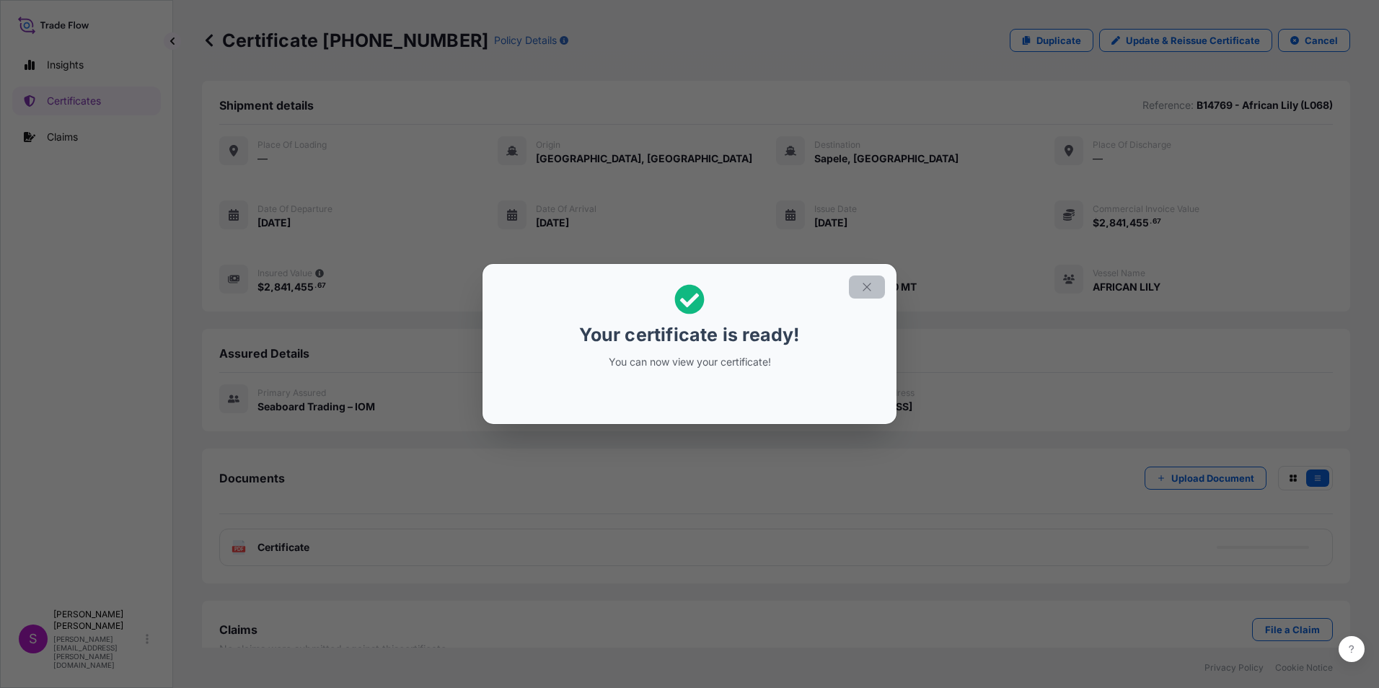
click at [865, 283] on icon "button" at bounding box center [867, 287] width 13 height 13
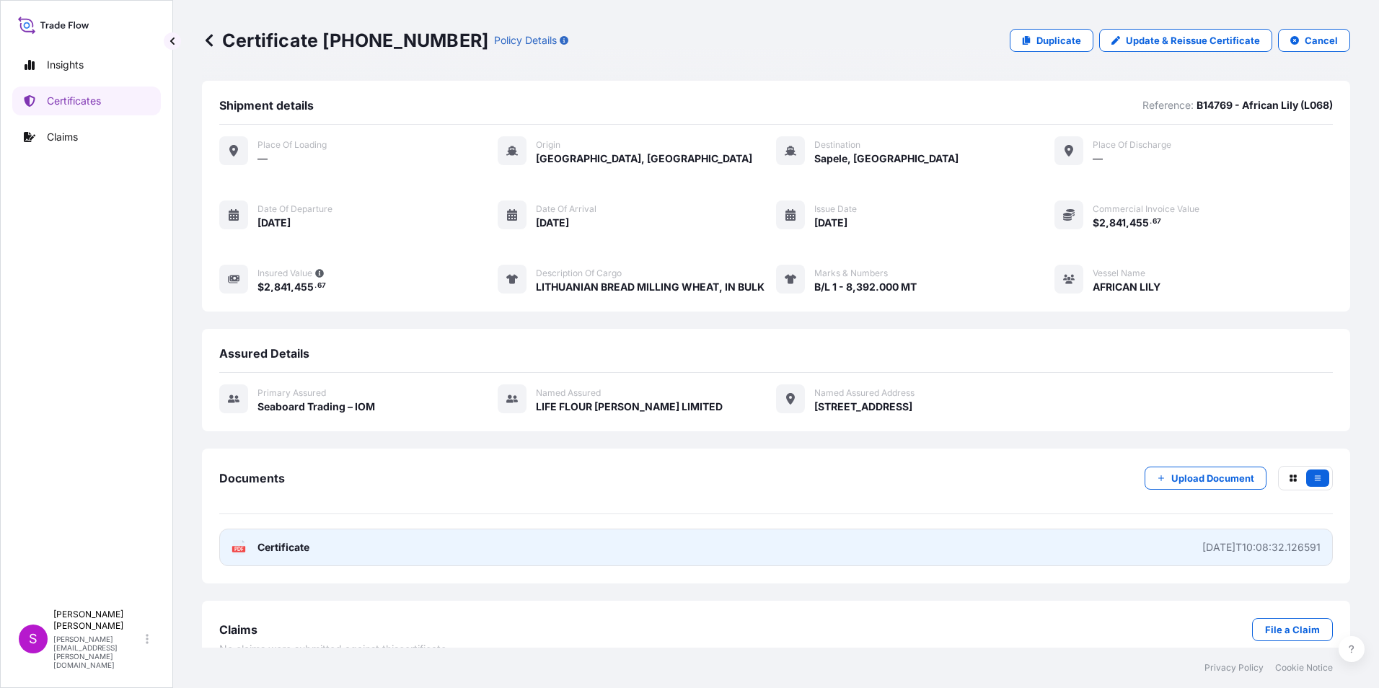
click at [577, 545] on link "PDF Certificate [DATE]T10:08:32.126591" at bounding box center [776, 548] width 1114 height 38
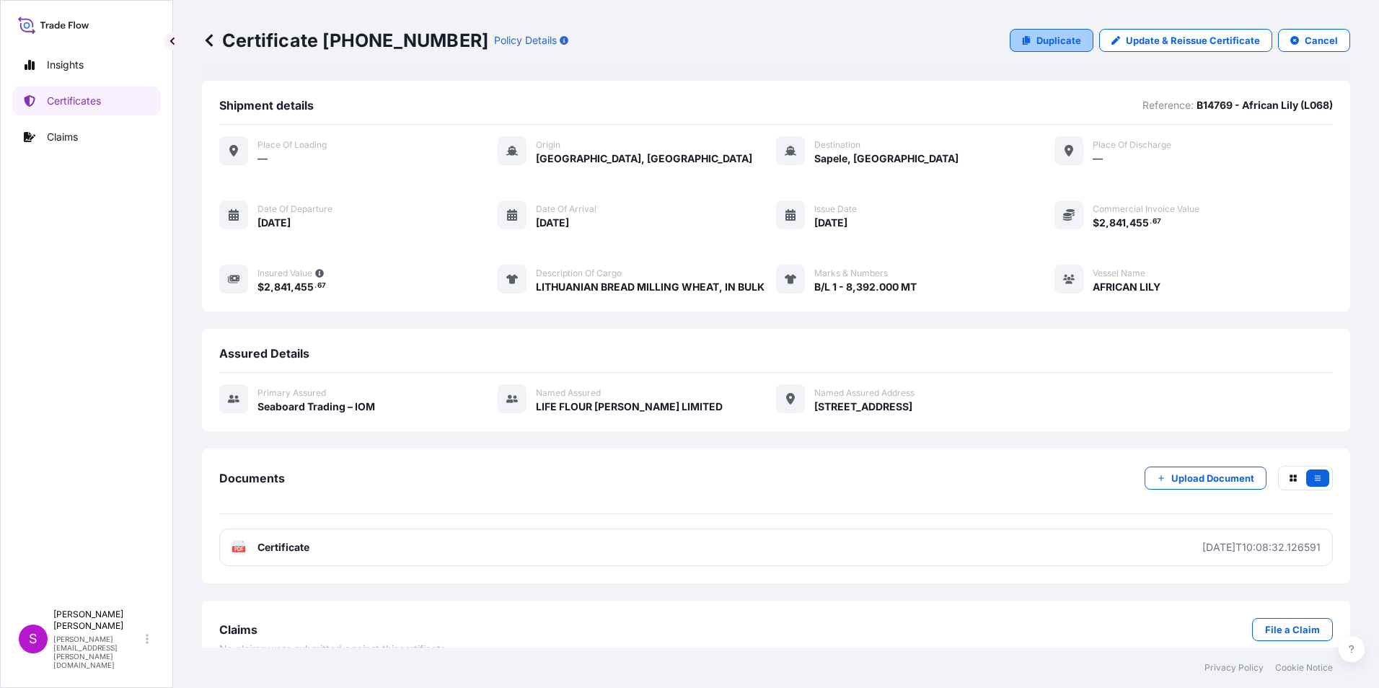
click at [1045, 35] on p "Duplicate" at bounding box center [1059, 40] width 45 height 14
select select "Ocean Vessel"
select select "31640"
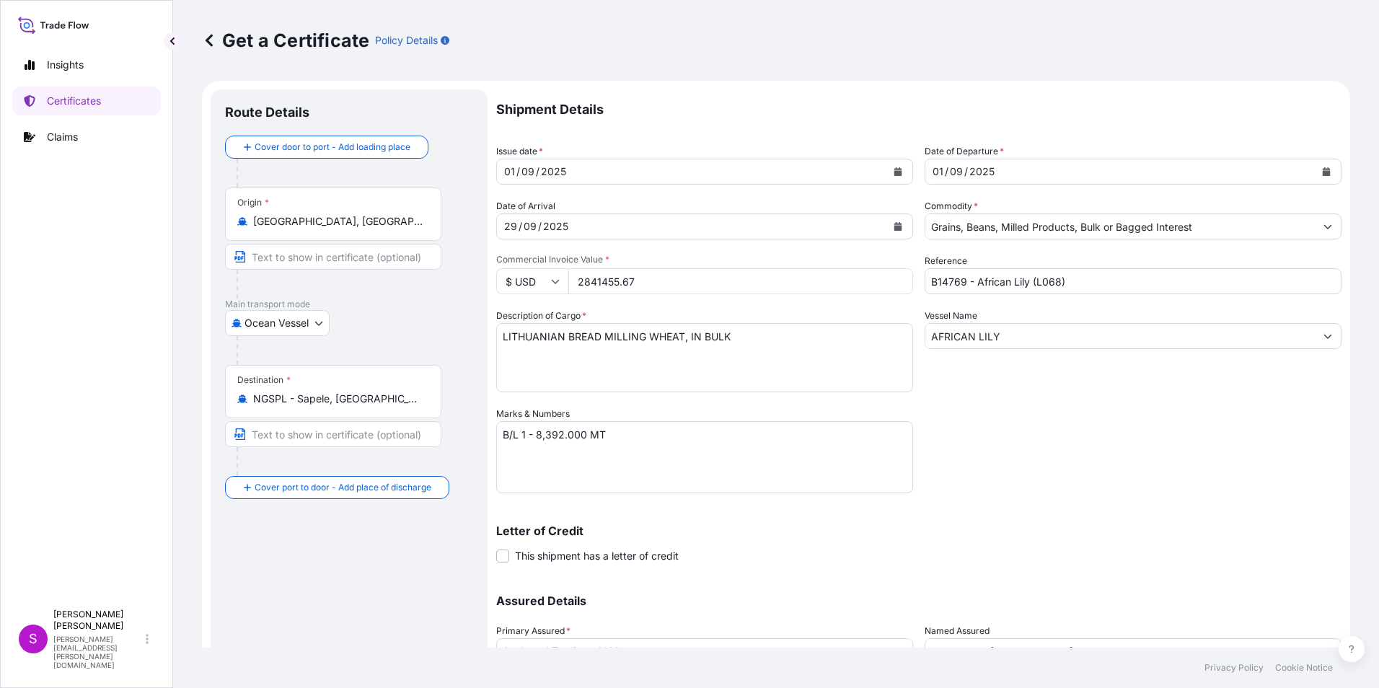
click at [641, 282] on input "2841455.67" at bounding box center [740, 281] width 345 height 26
drag, startPoint x: 644, startPoint y: 276, endPoint x: 583, endPoint y: 285, distance: 61.9
click at [583, 285] on input "2841455.67" at bounding box center [740, 281] width 345 height 26
type input "2013134.41"
click at [527, 436] on textarea "B/L 1 - 8,392.000 MT" at bounding box center [704, 457] width 417 height 72
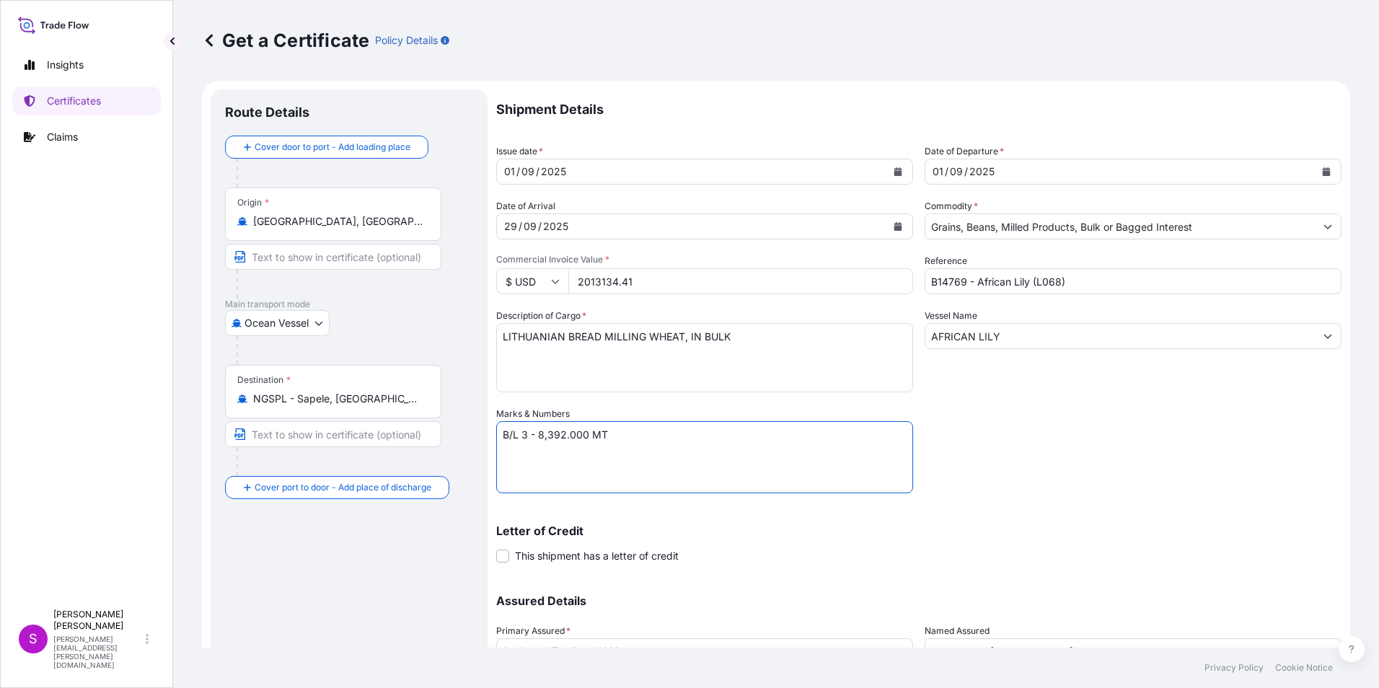
click at [535, 434] on textarea "B/L 1 - 8,392.000 MT" at bounding box center [704, 457] width 417 height 72
click at [541, 434] on textarea "B/L 1 - 8,392.000 MT" at bounding box center [704, 457] width 417 height 72
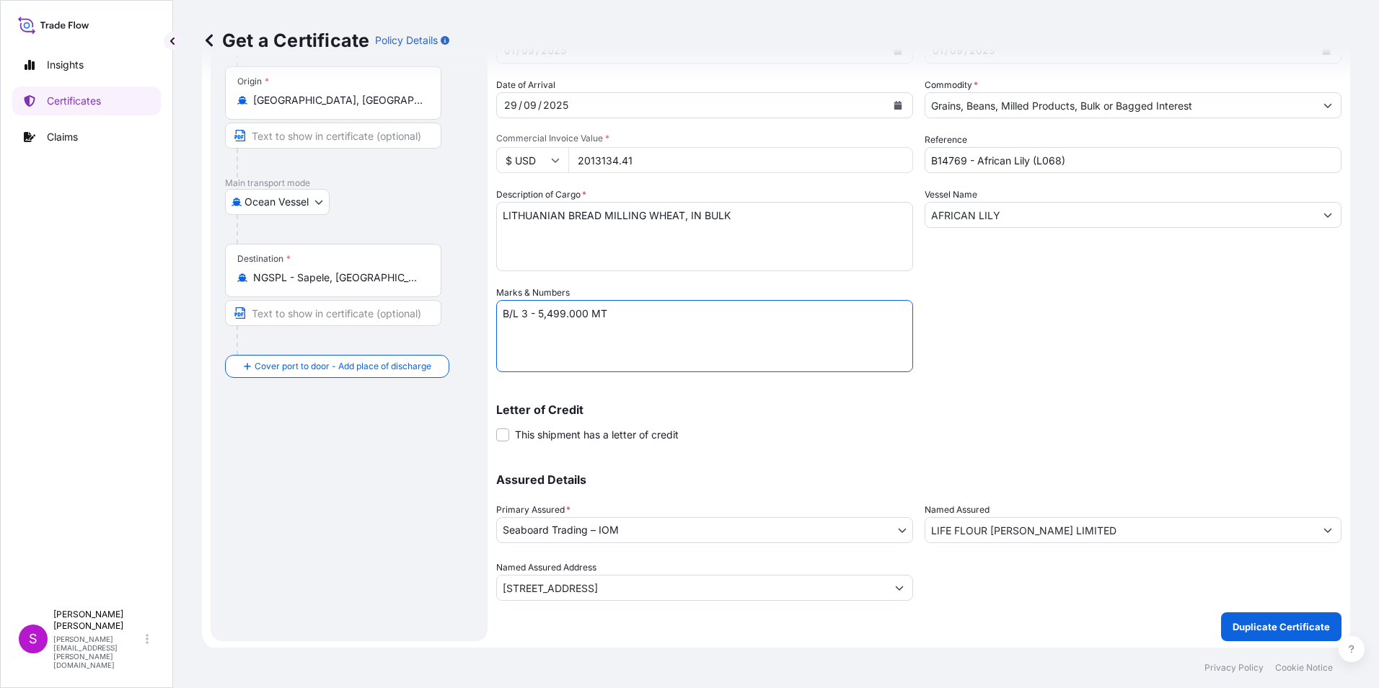
scroll to position [123, 0]
type textarea "B/L 3 - 5,499.000 MT"
click at [1280, 617] on p "Duplicate Certificate" at bounding box center [1281, 624] width 97 height 14
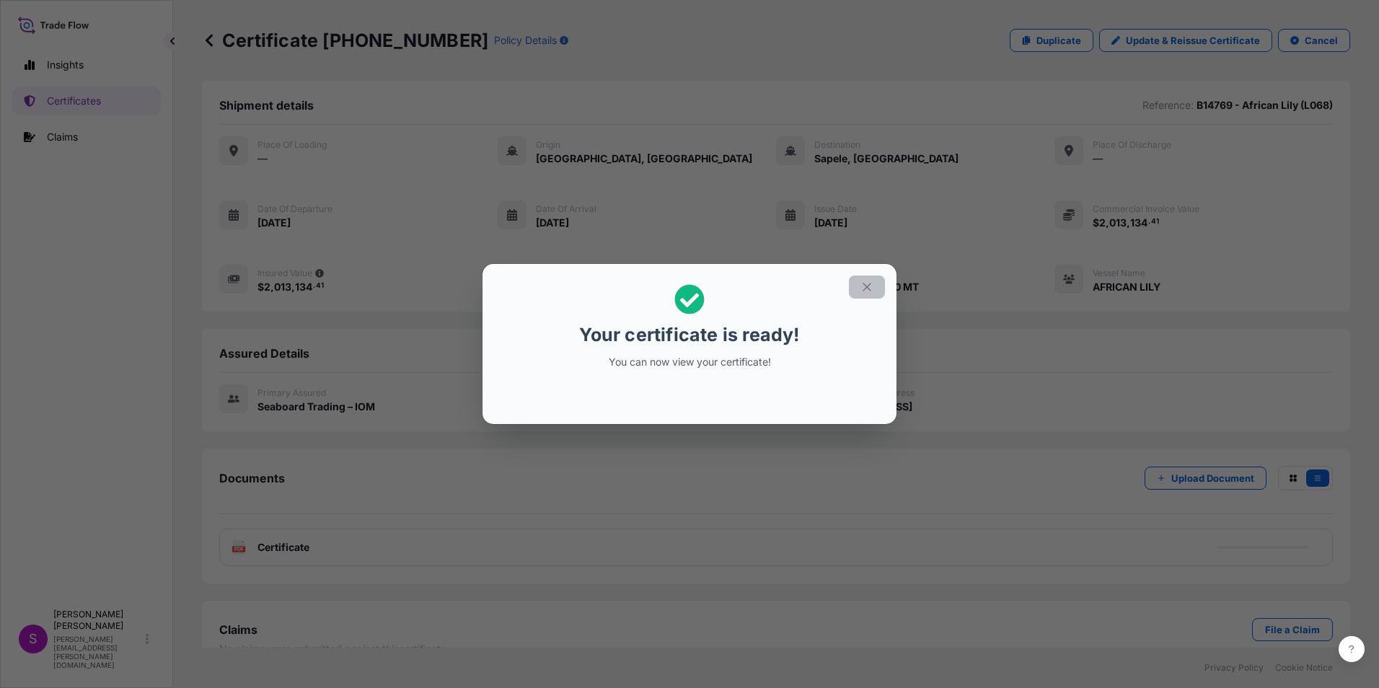
click at [859, 281] on button "button" at bounding box center [867, 287] width 36 height 23
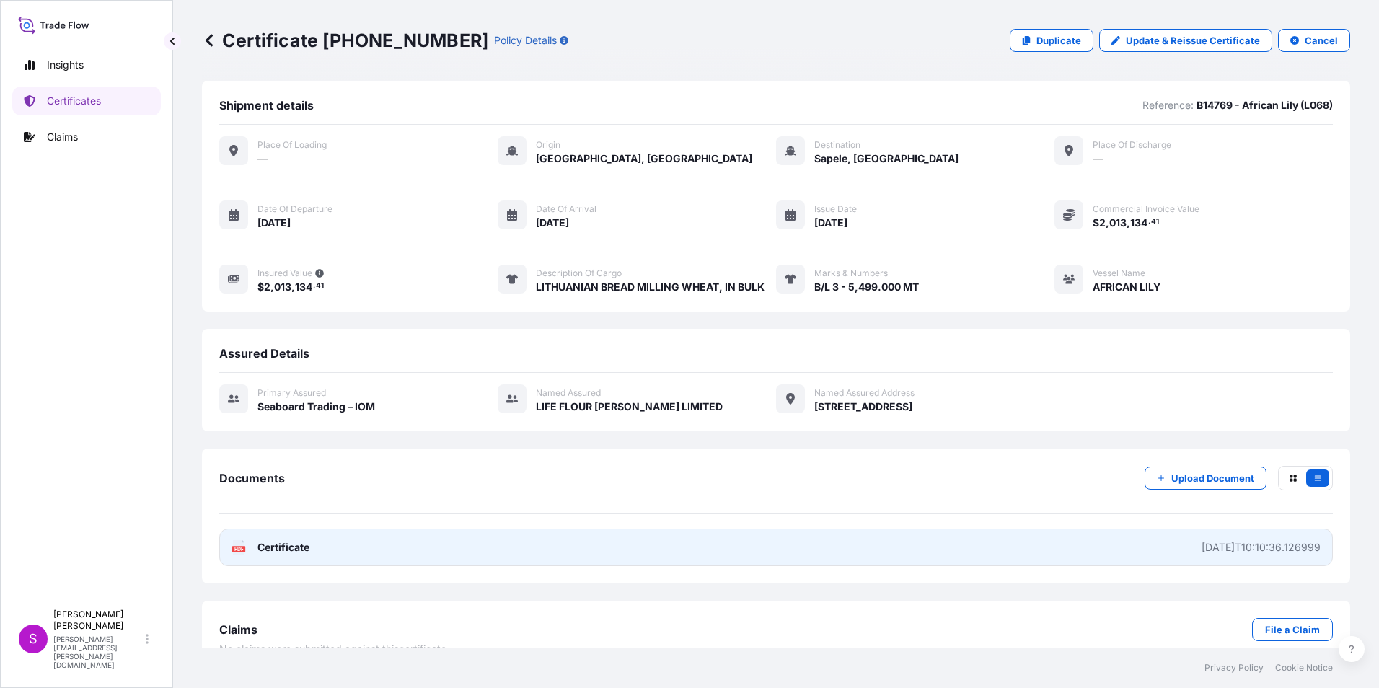
click at [443, 550] on link "PDF Certificate [DATE]T10:10:36.126999" at bounding box center [776, 548] width 1114 height 38
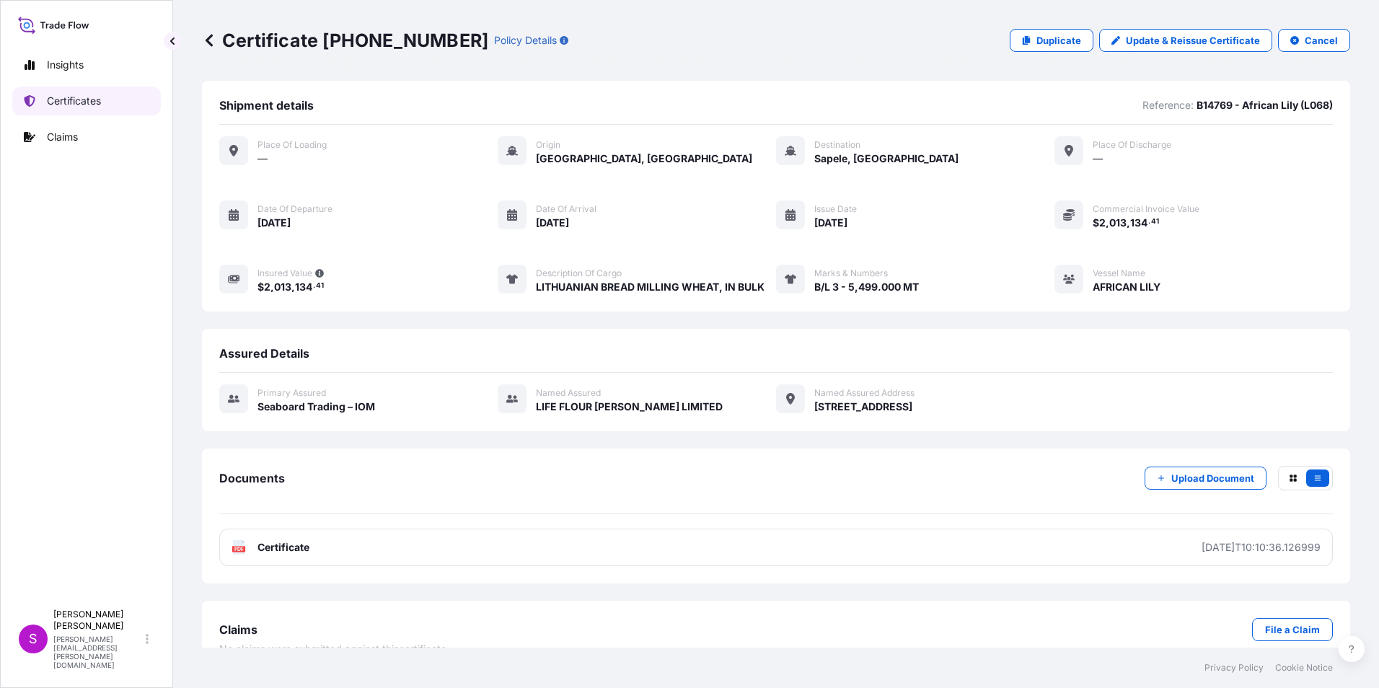
click at [69, 99] on p "Certificates" at bounding box center [74, 101] width 54 height 14
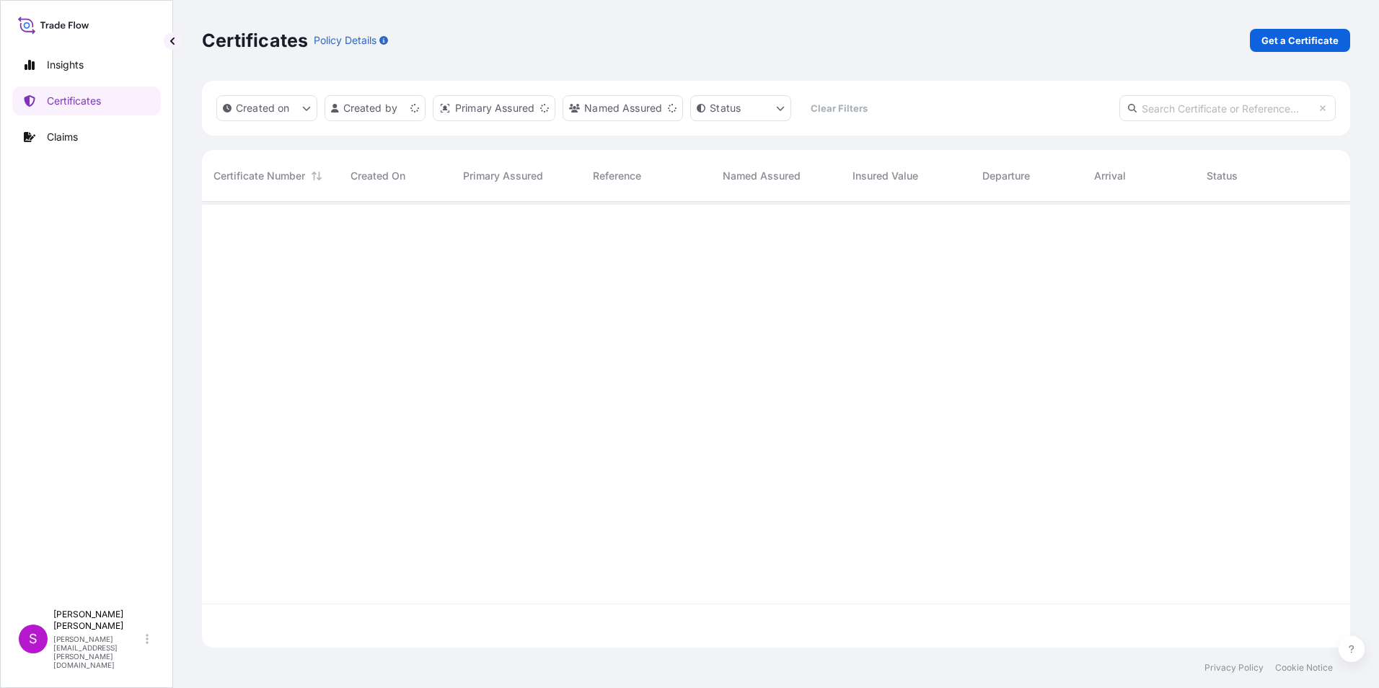
scroll to position [443, 1138]
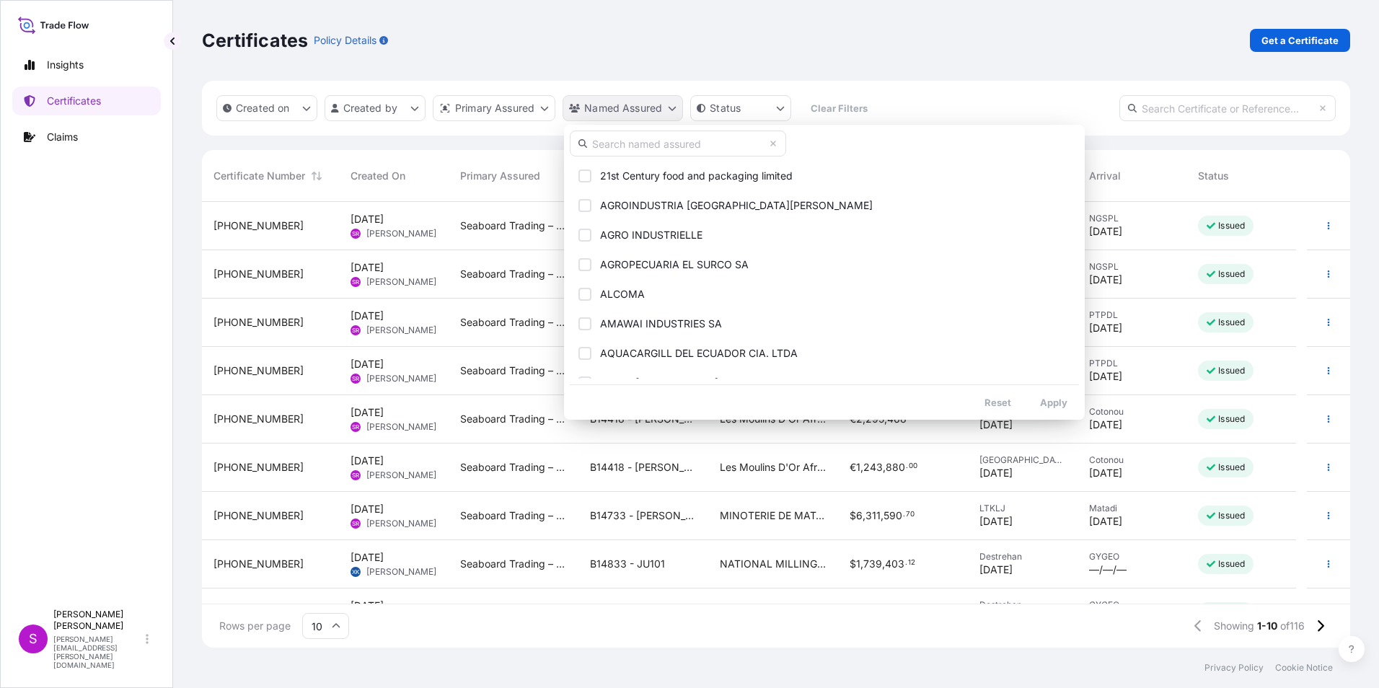
click at [674, 107] on html "Insights Certificates Claims S [PERSON_NAME] [PERSON_NAME][EMAIL_ADDRESS][PERSO…" at bounding box center [689, 344] width 1379 height 688
click at [620, 137] on input "text" at bounding box center [678, 144] width 216 height 26
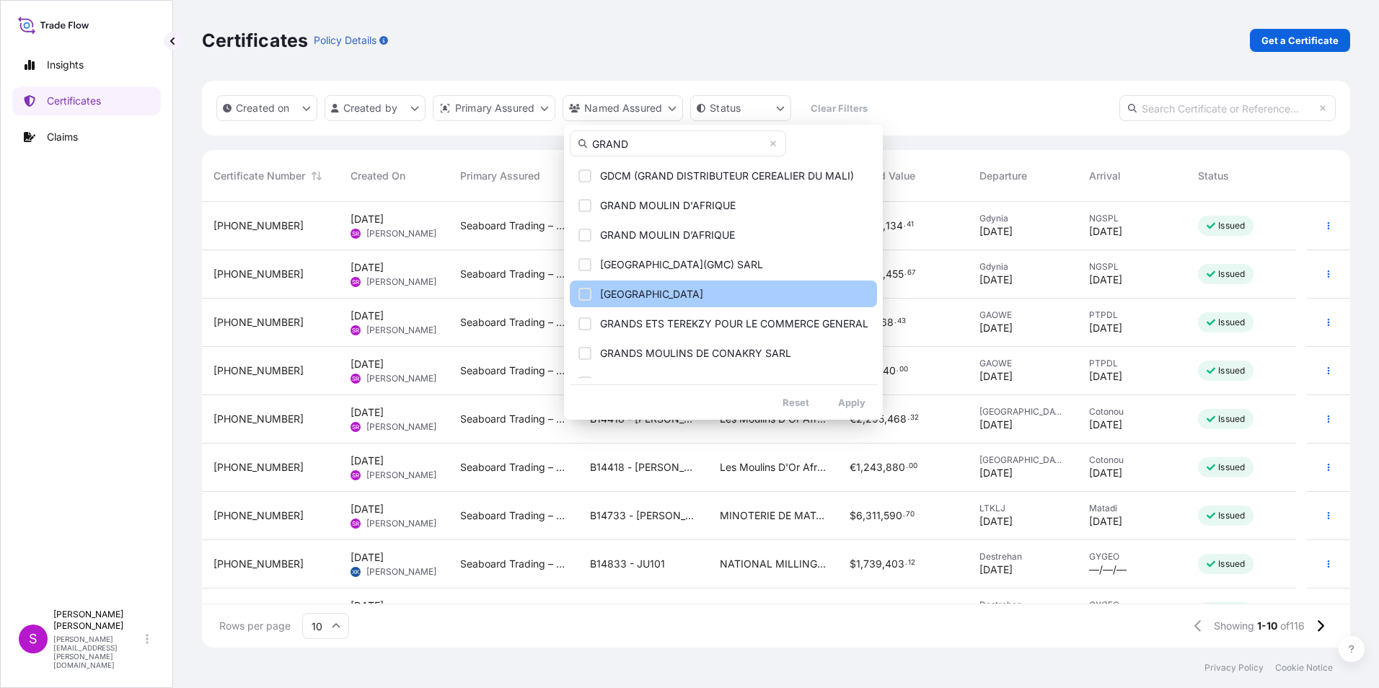
type input "GRAND"
click at [698, 292] on span "[GEOGRAPHIC_DATA]" at bounding box center [651, 294] width 103 height 14
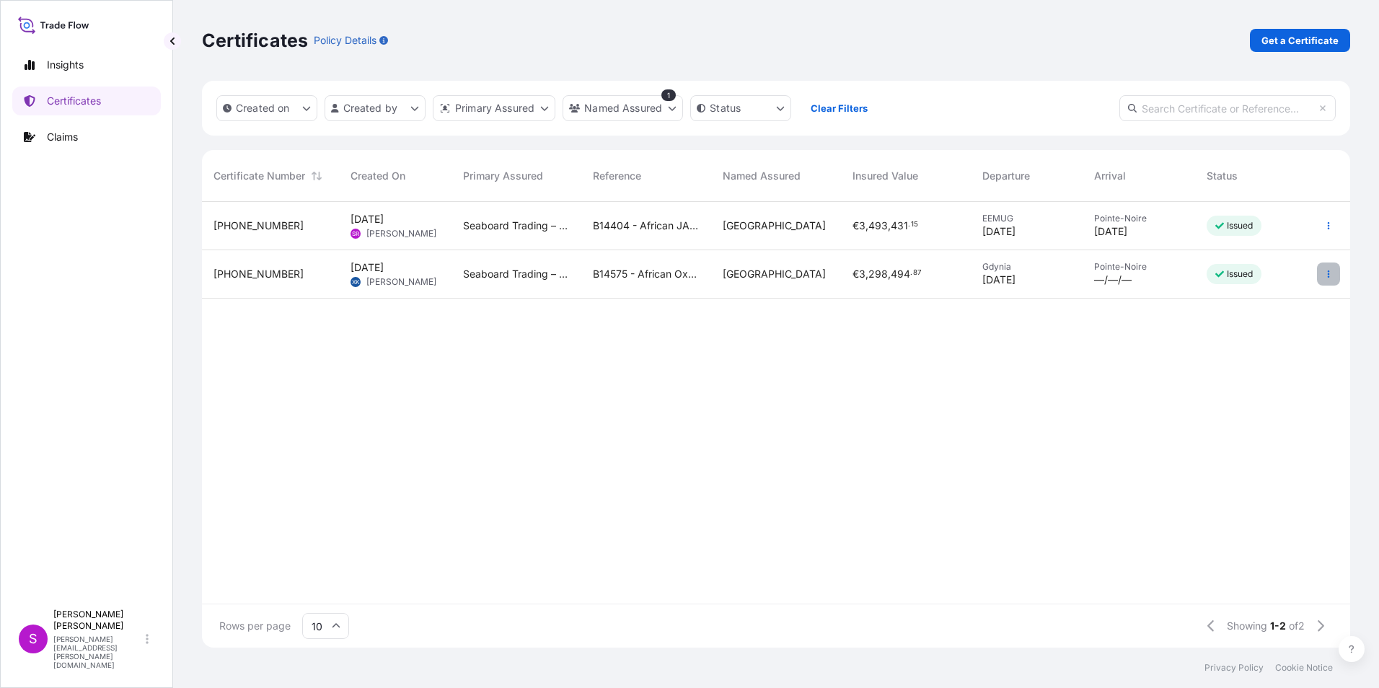
click at [1328, 269] on button "button" at bounding box center [1328, 274] width 23 height 23
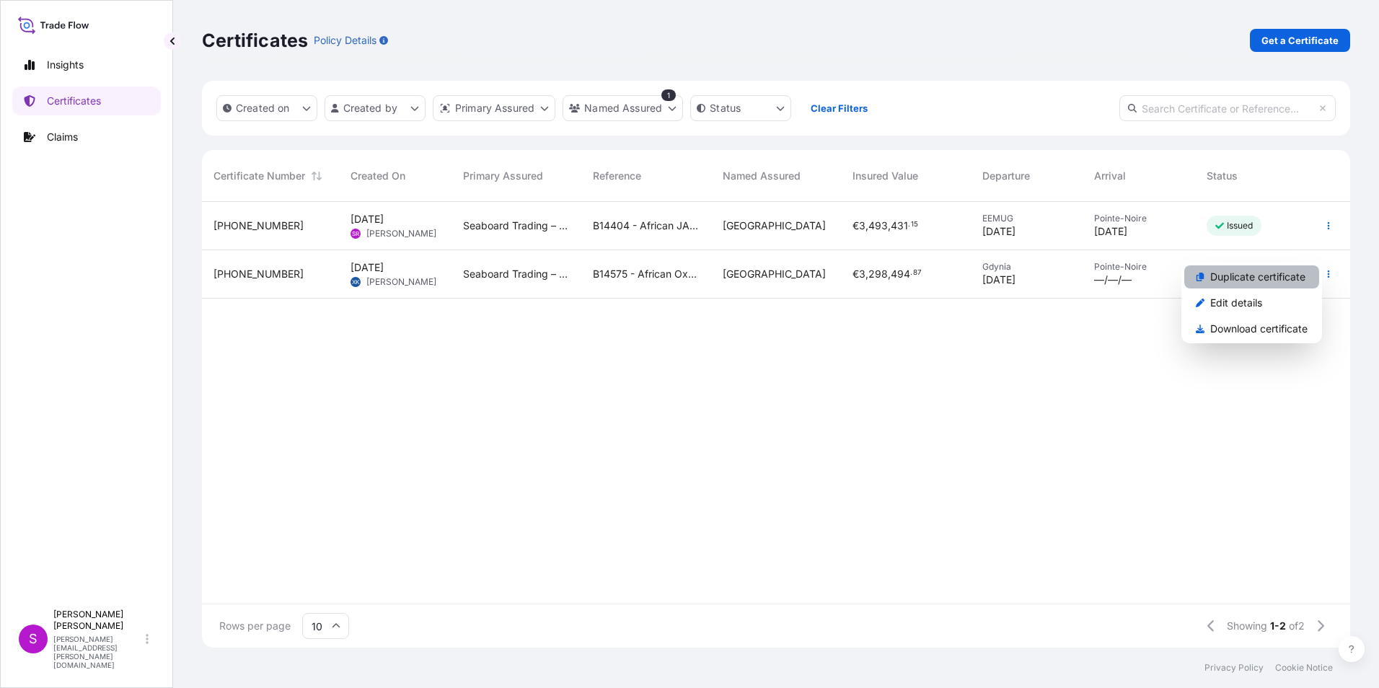
click at [1253, 271] on p "Duplicate certificate" at bounding box center [1257, 277] width 95 height 14
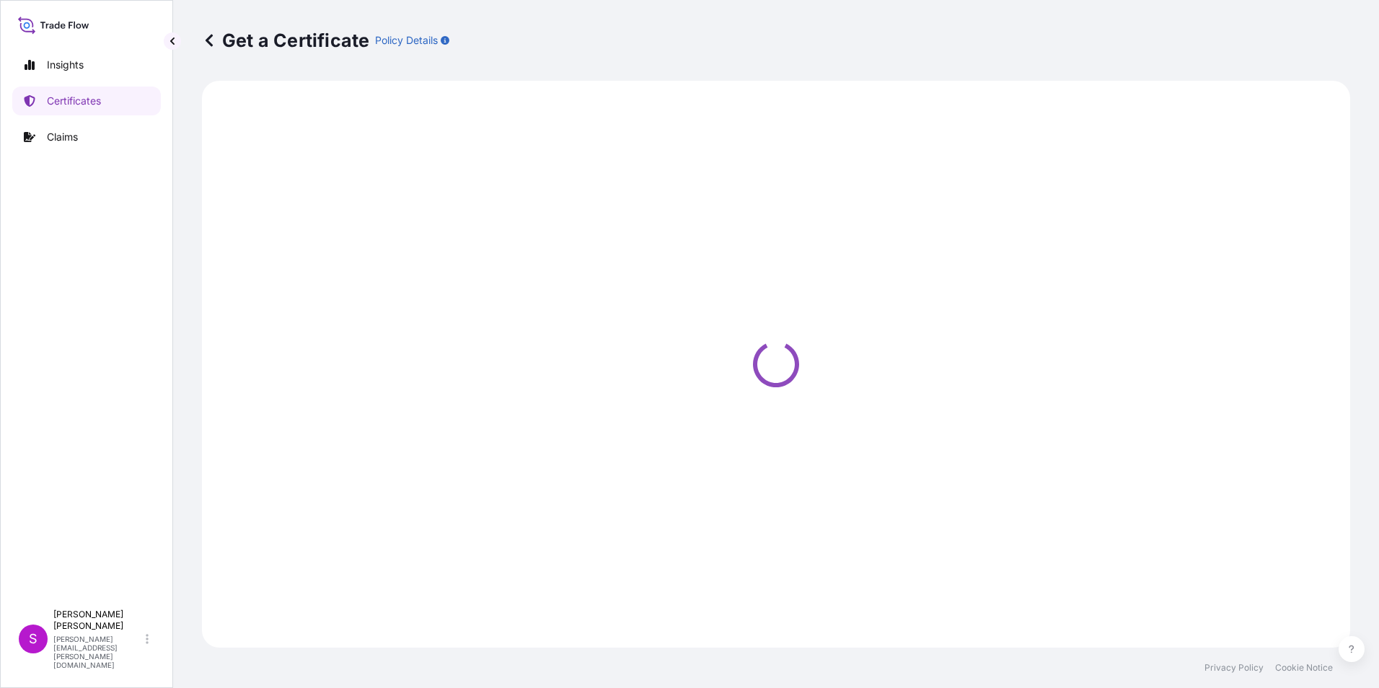
select select "Ocean Vessel"
select select "31640"
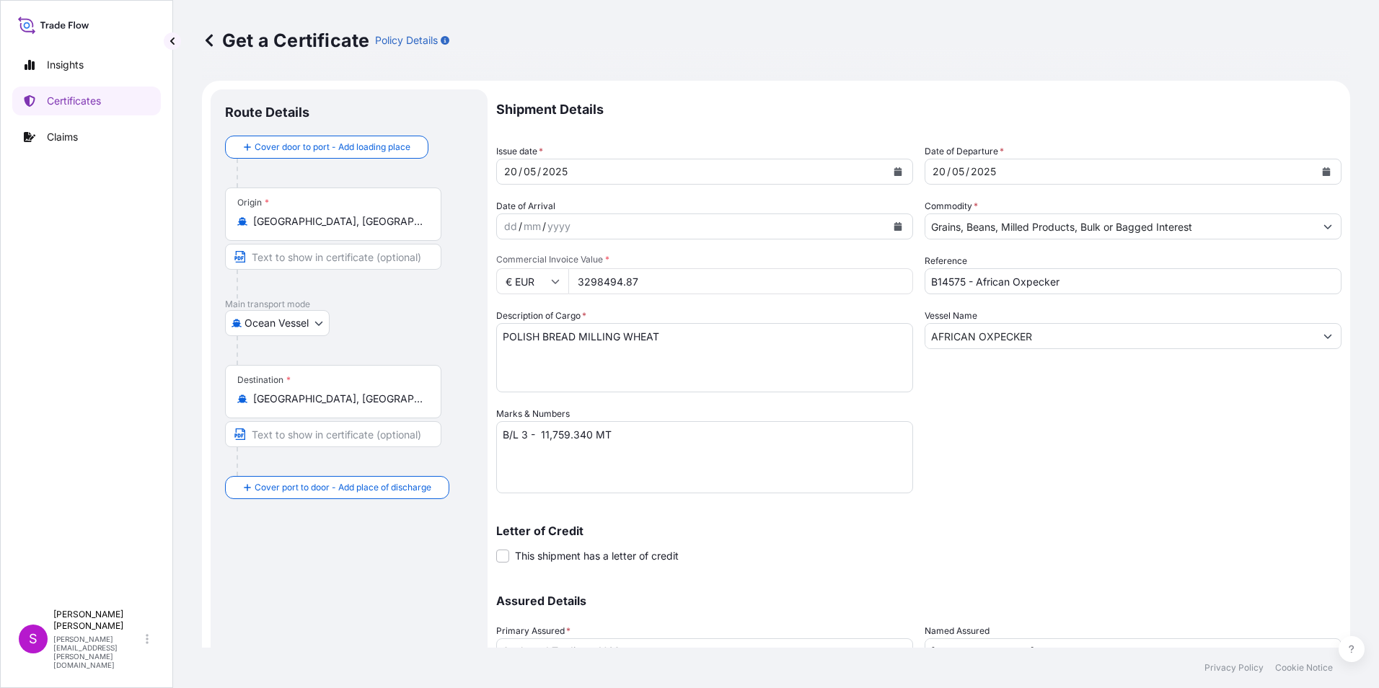
click at [894, 168] on icon "Calendar" at bounding box center [898, 171] width 8 height 9
click at [895, 167] on icon "Calendar" at bounding box center [898, 171] width 9 height 9
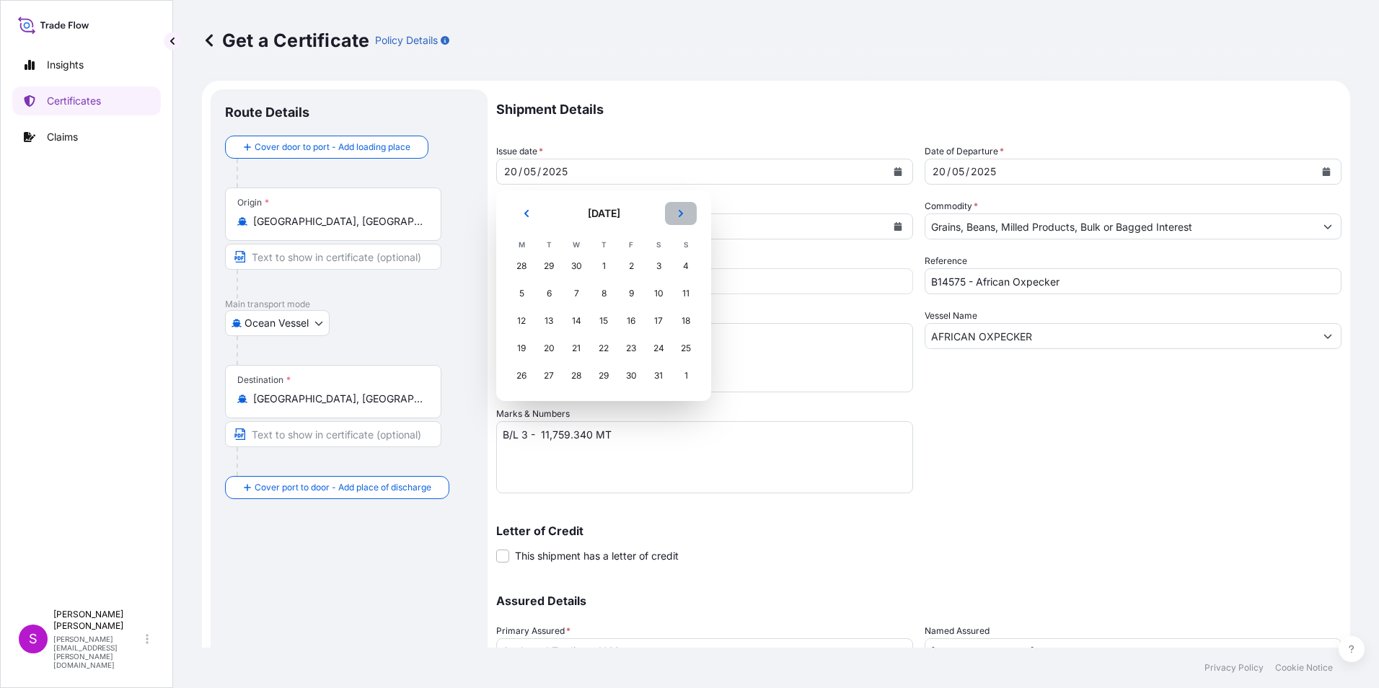
click at [676, 208] on button "Next" at bounding box center [681, 213] width 32 height 23
click at [677, 208] on button "Next" at bounding box center [681, 213] width 32 height 23
click at [679, 206] on button "Next" at bounding box center [681, 213] width 32 height 23
click at [522, 258] on div "1" at bounding box center [522, 266] width 26 height 26
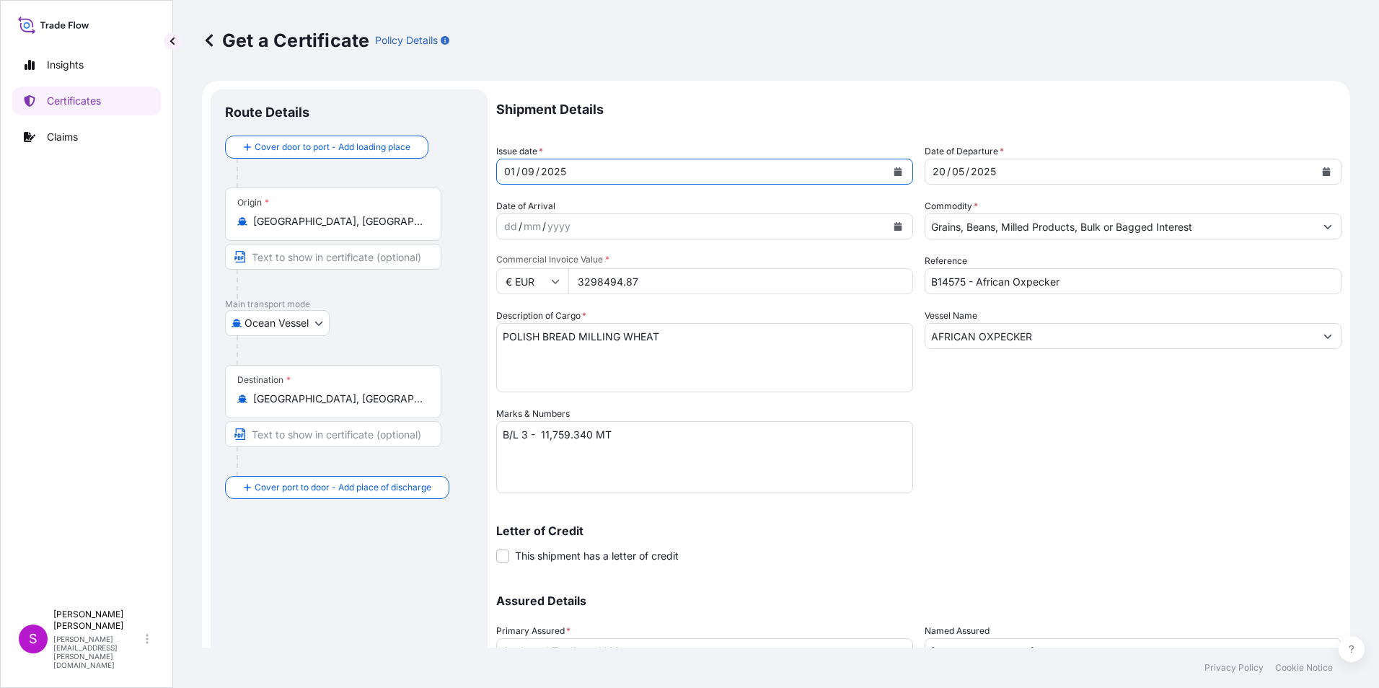
drag, startPoint x: 510, startPoint y: 227, endPoint x: 616, endPoint y: 276, distance: 116.5
click at [515, 229] on div "dd" at bounding box center [511, 226] width 16 height 17
click at [894, 226] on icon "Calendar" at bounding box center [898, 226] width 8 height 9
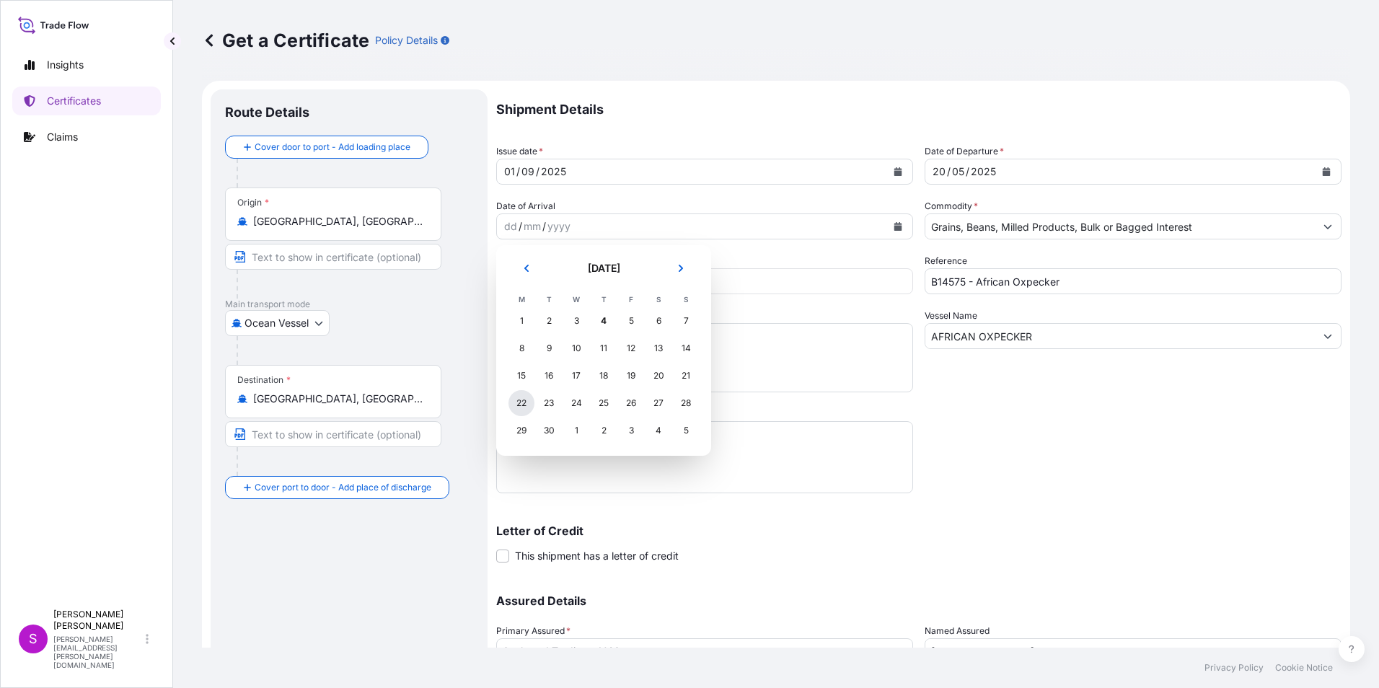
click at [522, 404] on div "22" at bounding box center [522, 403] width 26 height 26
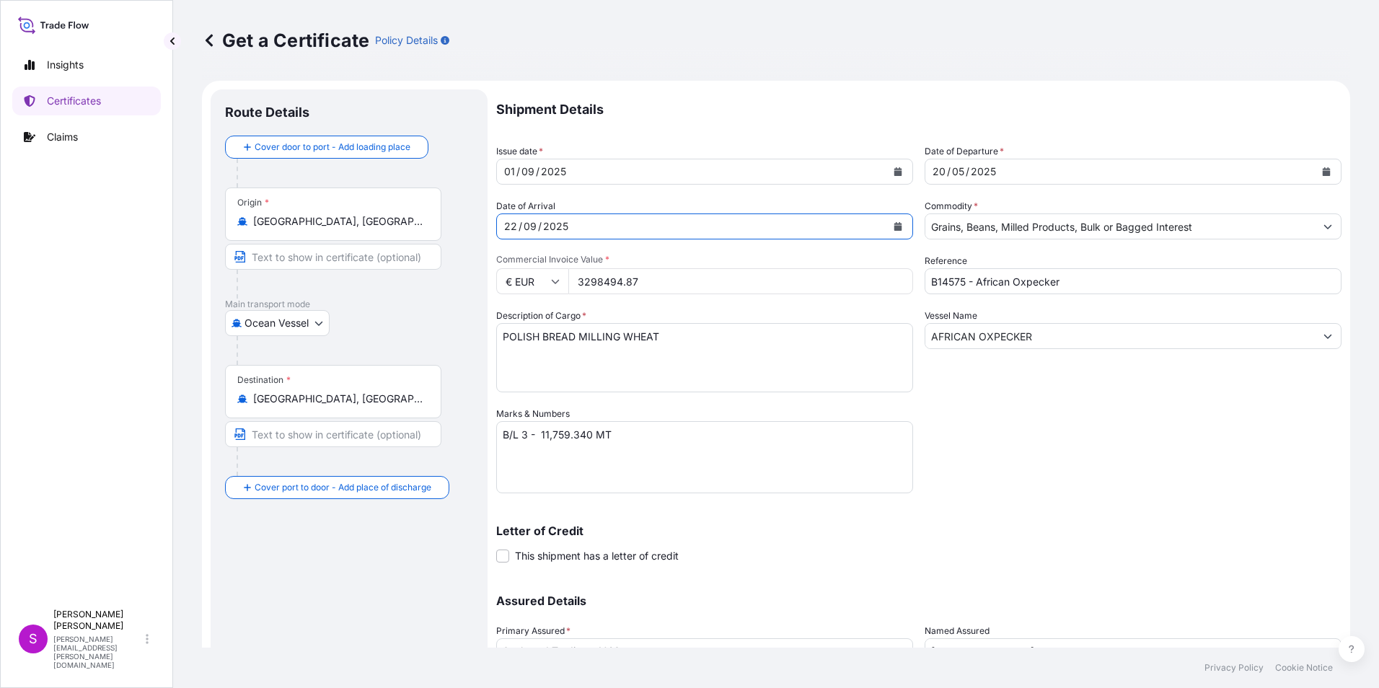
click at [933, 281] on input "B14575 - African Oxpecker" at bounding box center [1133, 281] width 417 height 26
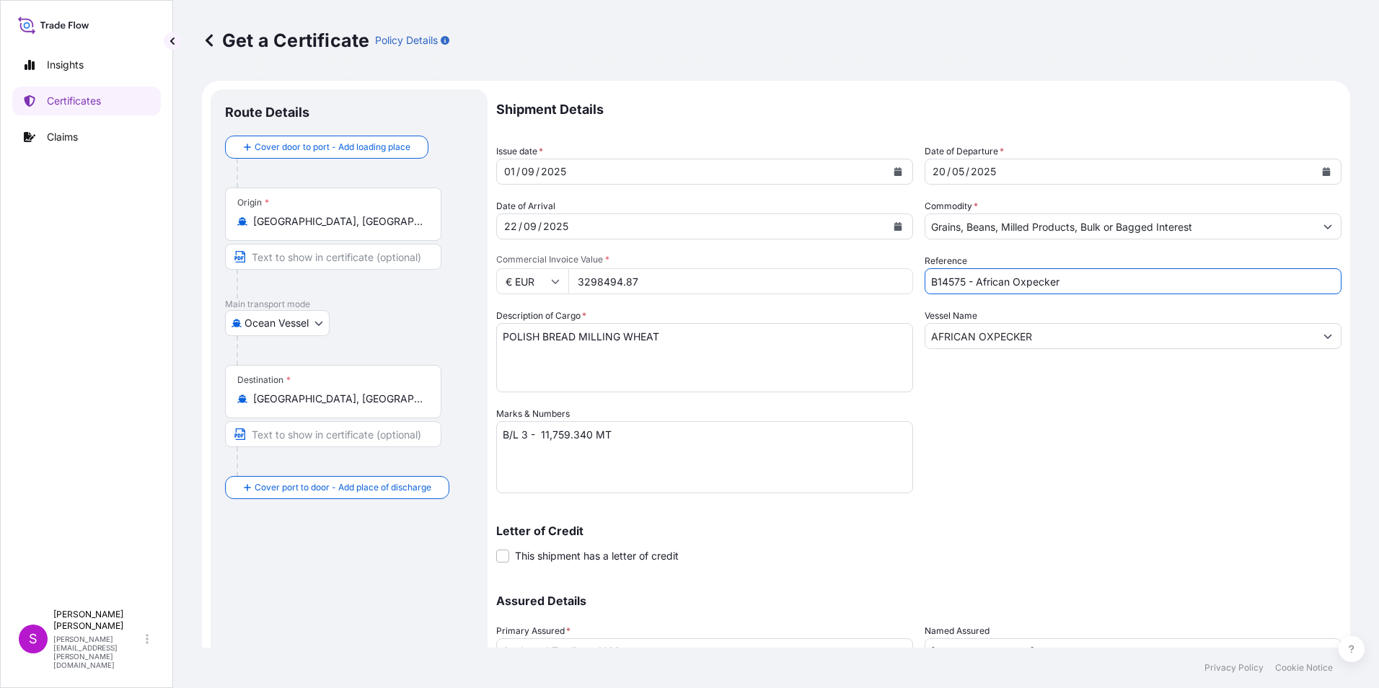
drag, startPoint x: 1095, startPoint y: 281, endPoint x: 714, endPoint y: 304, distance: 381.6
click at [735, 307] on div "Shipment Details Issue date * [DATE] Date of Departure * [DATE] Date of Arrival…" at bounding box center [918, 405] width 845 height 633
type input "b"
type input "B14769 - African Lily (L068)"
type input "[STREET_ADDRESS]"
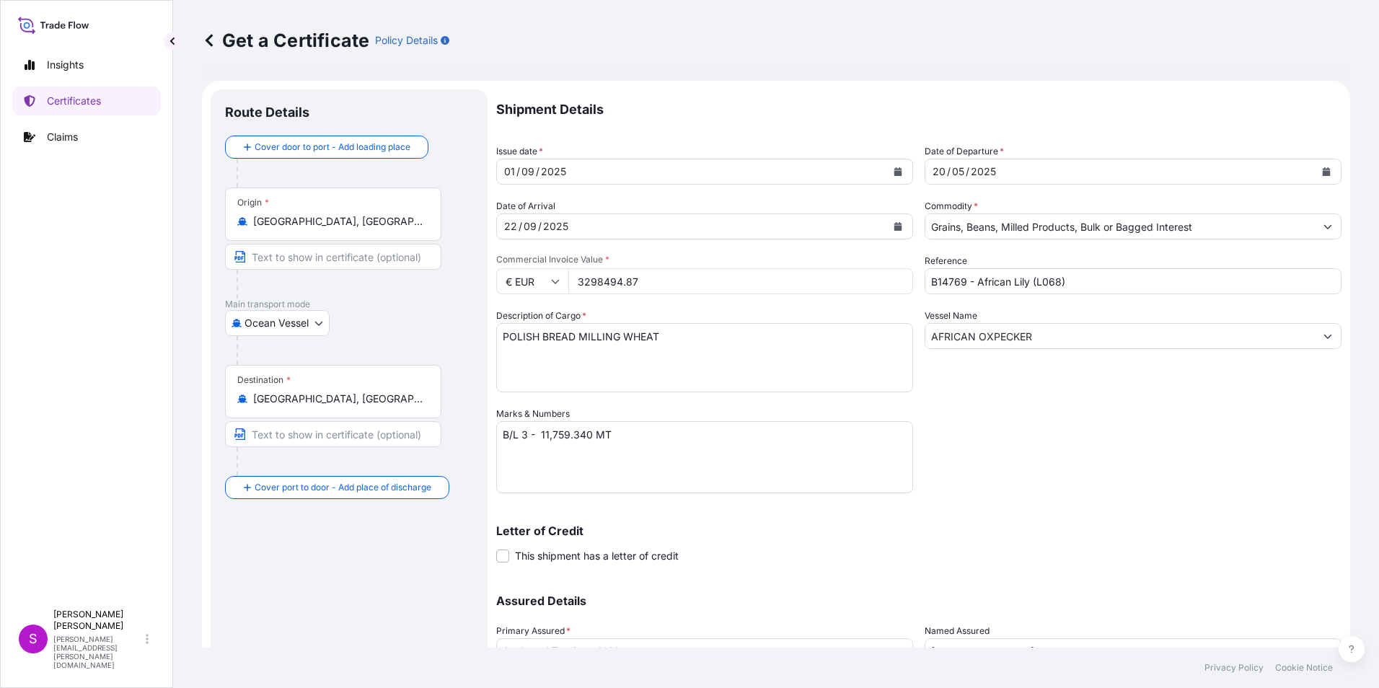
click at [988, 322] on div "Vessel Name AFRICAN OXPECKER" at bounding box center [1133, 351] width 417 height 84
click at [1026, 334] on input "AFRICAN OXPECKER" at bounding box center [1120, 336] width 390 height 26
drag, startPoint x: 1033, startPoint y: 333, endPoint x: 975, endPoint y: 346, distance: 59.1
click at [975, 346] on input "AFRICAN OXPECKER" at bounding box center [1120, 336] width 390 height 26
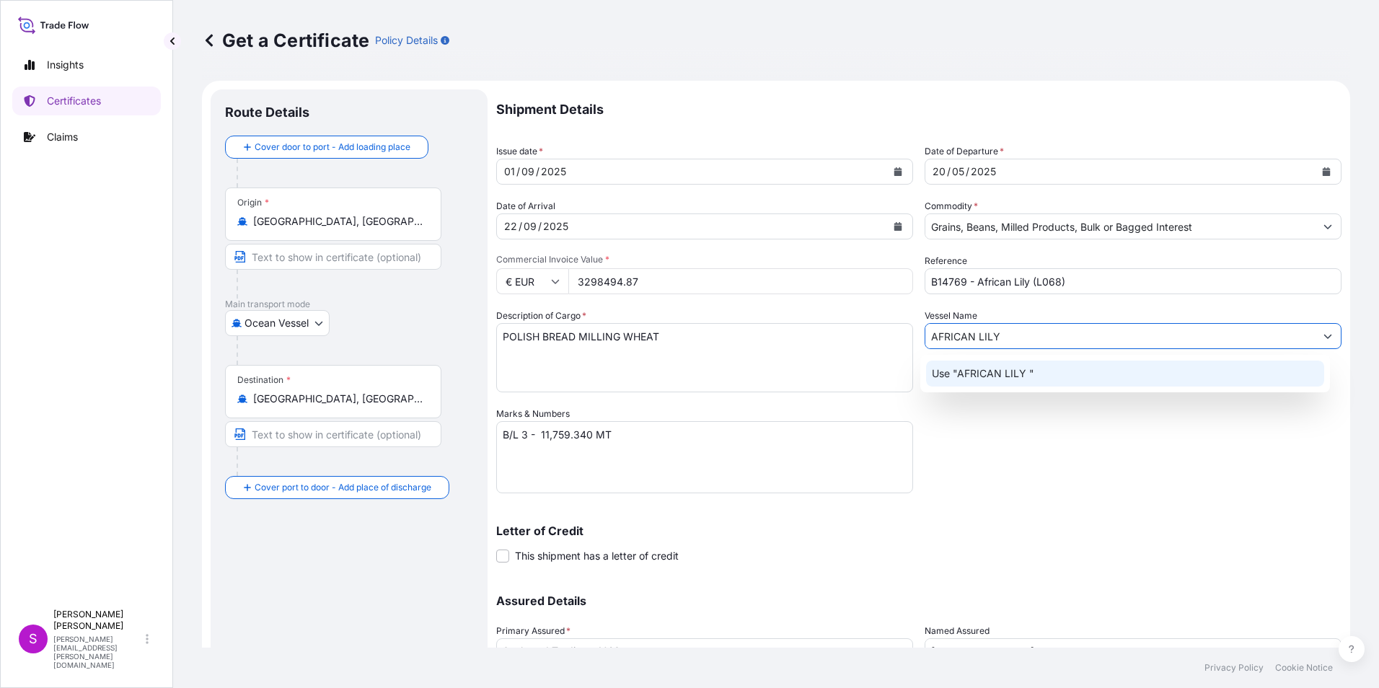
type input "AFRICAN LILY"
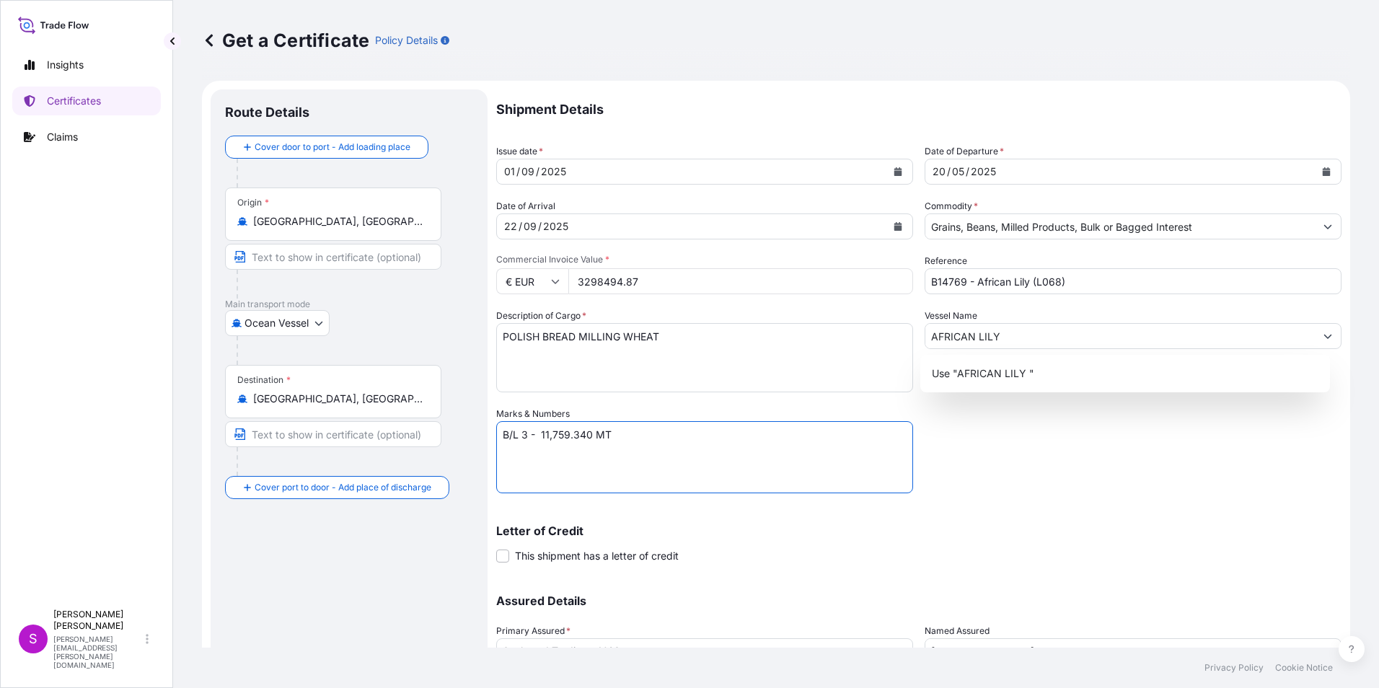
click at [528, 437] on textarea "B/L 3 - 11,759.340 MT" at bounding box center [704, 457] width 417 height 72
click at [545, 433] on textarea "B/L 3 - 11,759.340 MT" at bounding box center [704, 457] width 417 height 72
click at [543, 435] on textarea "B/L 3 - 11,759.340 MT" at bounding box center [704, 457] width 417 height 72
click at [540, 432] on textarea "B/L 3 - 11,759.340 MT" at bounding box center [704, 457] width 417 height 72
type textarea "B/L 2 - 12,245.000 MT"
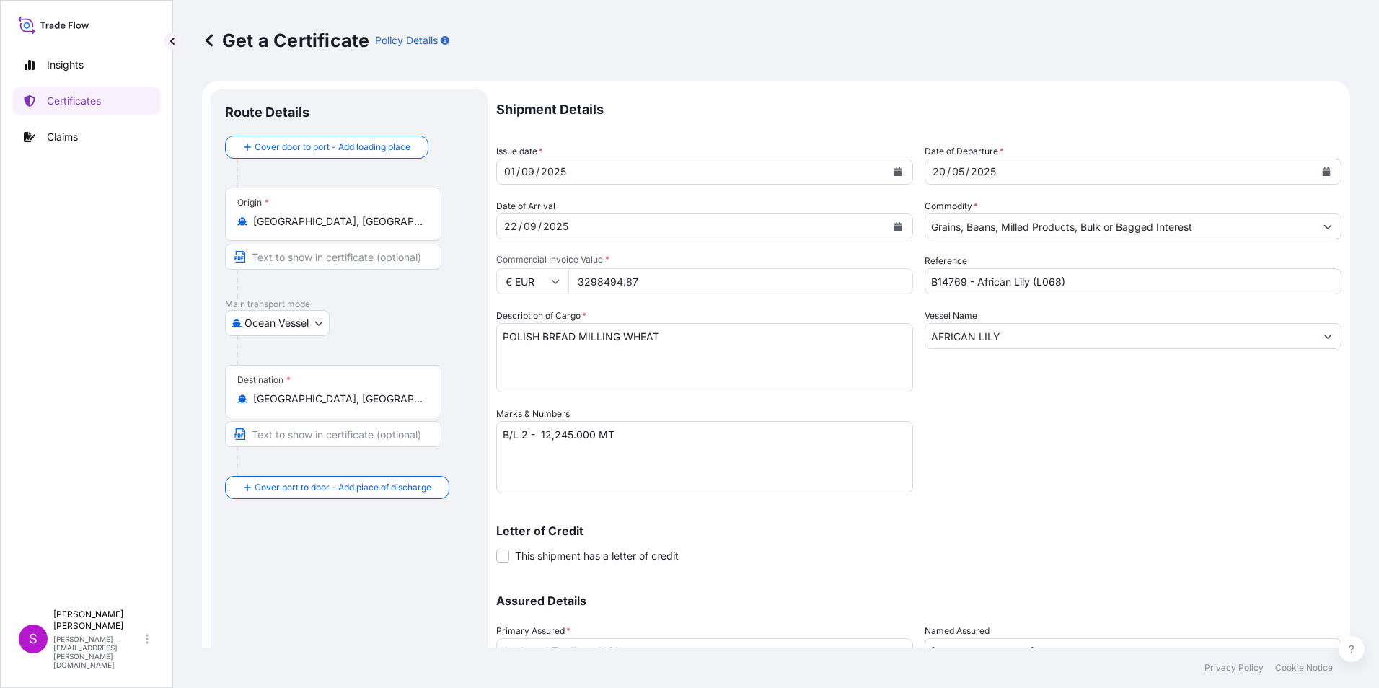
drag, startPoint x: 646, startPoint y: 279, endPoint x: 578, endPoint y: 279, distance: 68.5
click at [578, 279] on input "3298494.87" at bounding box center [740, 281] width 345 height 26
type input "3219210.50"
click at [1186, 503] on div "Shipment Details Issue date * [DATE] Date of Departure * [DATE] Date of Arrival…" at bounding box center [918, 405] width 845 height 633
click at [503, 337] on textarea "POLISH BREAD MILLING WHEAT" at bounding box center [704, 357] width 417 height 69
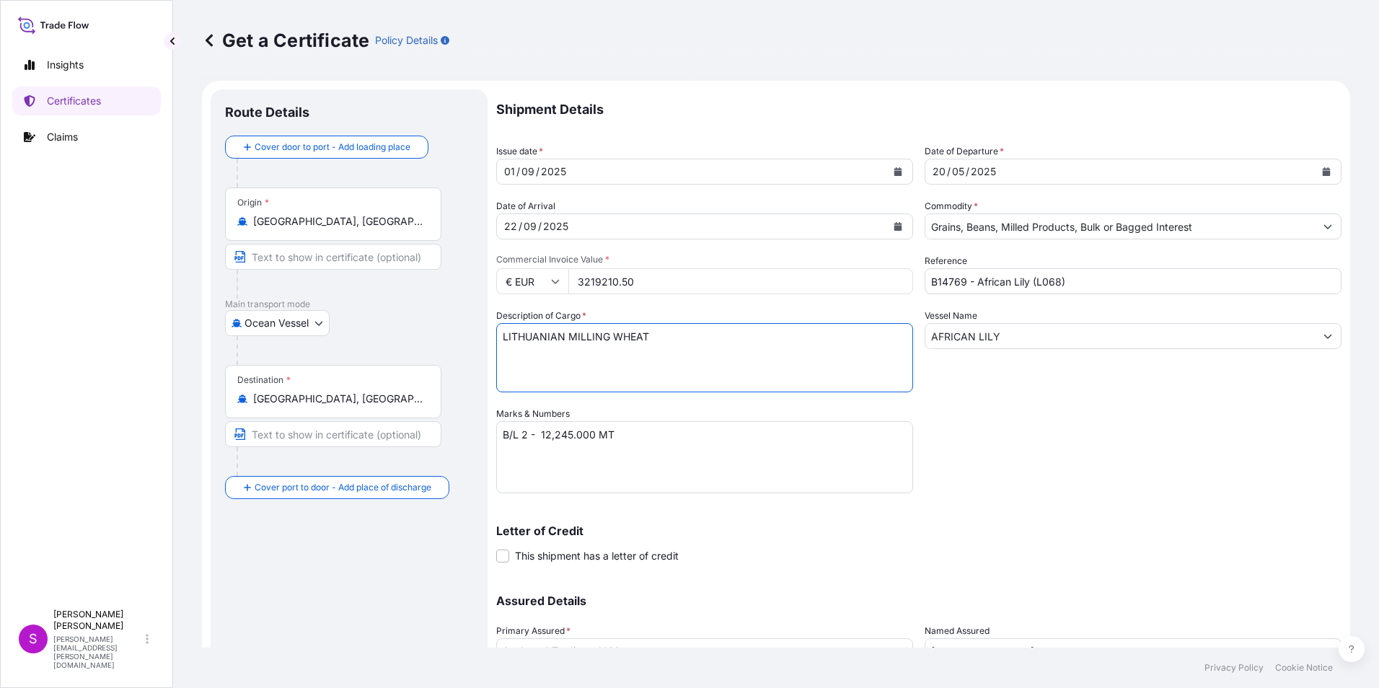
drag, startPoint x: 655, startPoint y: 338, endPoint x: 641, endPoint y: 348, distance: 17.6
click at [656, 338] on textarea "POLISH BREAD MILLING WHEAT" at bounding box center [704, 357] width 417 height 69
type textarea "LITHUANIAN MILLING WHEAT, IN BULK"
click at [1315, 172] on button "Calendar" at bounding box center [1326, 171] width 23 height 23
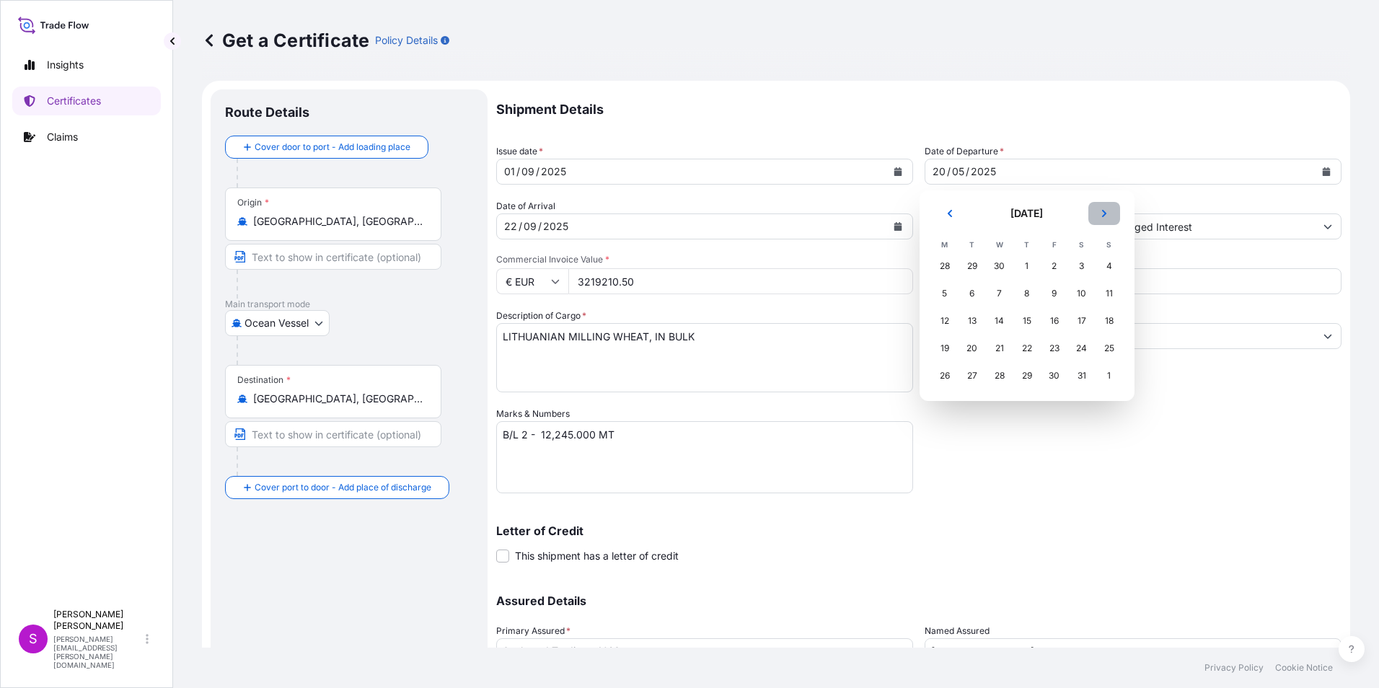
click at [1103, 213] on icon "Next" at bounding box center [1104, 213] width 9 height 9
click at [1103, 211] on icon "Next" at bounding box center [1103, 213] width 4 height 7
click at [941, 258] on div "1" at bounding box center [945, 266] width 26 height 26
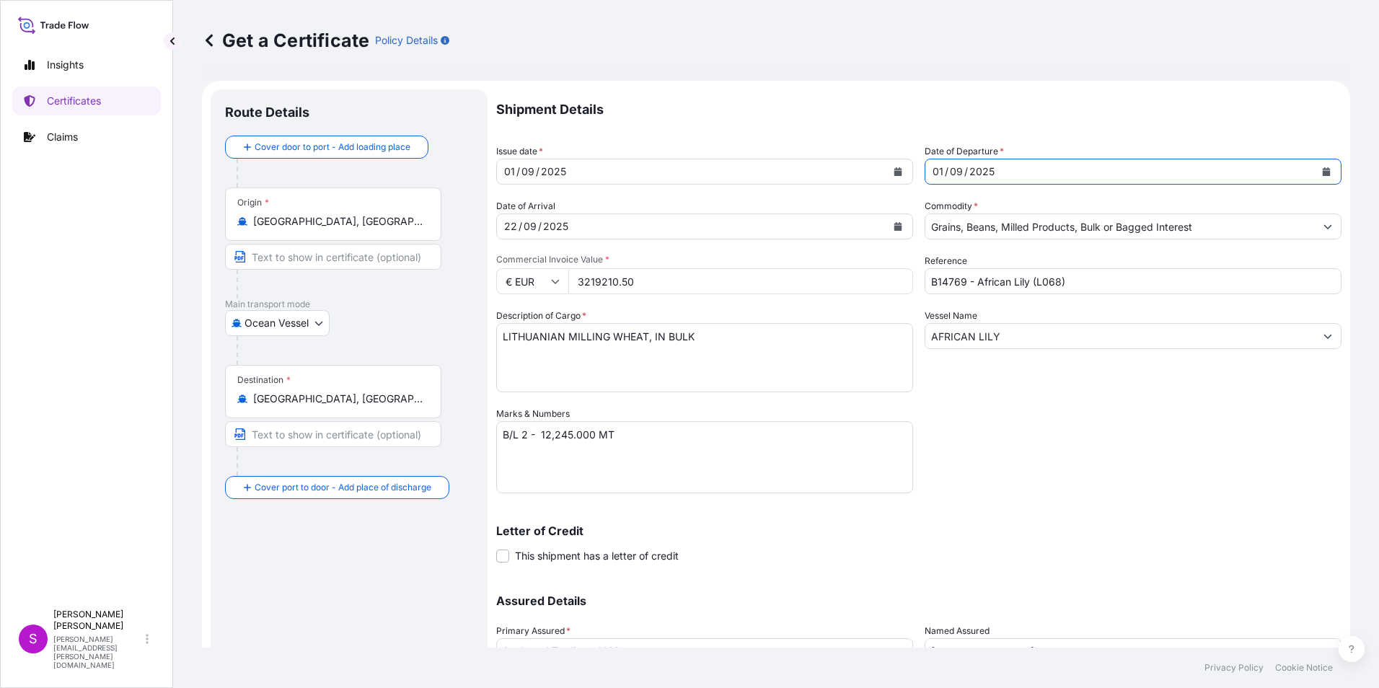
click at [1187, 462] on div "Shipment Details Issue date * [DATE] Date of Departure * [DATE] Date of Arrival…" at bounding box center [918, 405] width 845 height 633
